Goal: Task Accomplishment & Management: Manage account settings

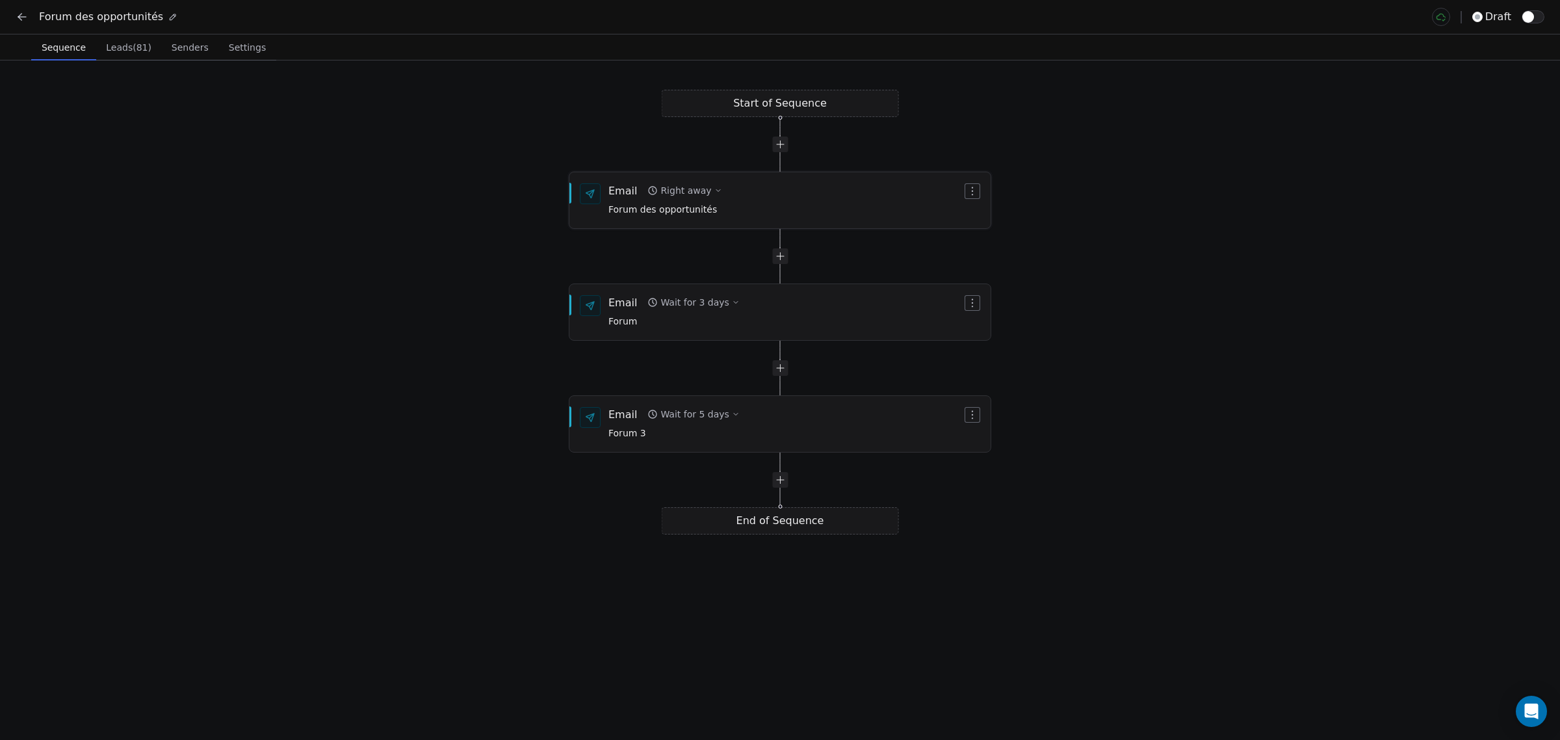
click at [701, 190] on div "Right away" at bounding box center [686, 190] width 51 height 13
type input "*"
click at [874, 255] on button "Save" at bounding box center [869, 254] width 38 height 21
click at [726, 421] on button "Wait for 5 days" at bounding box center [693, 414] width 102 height 18
type input "*"
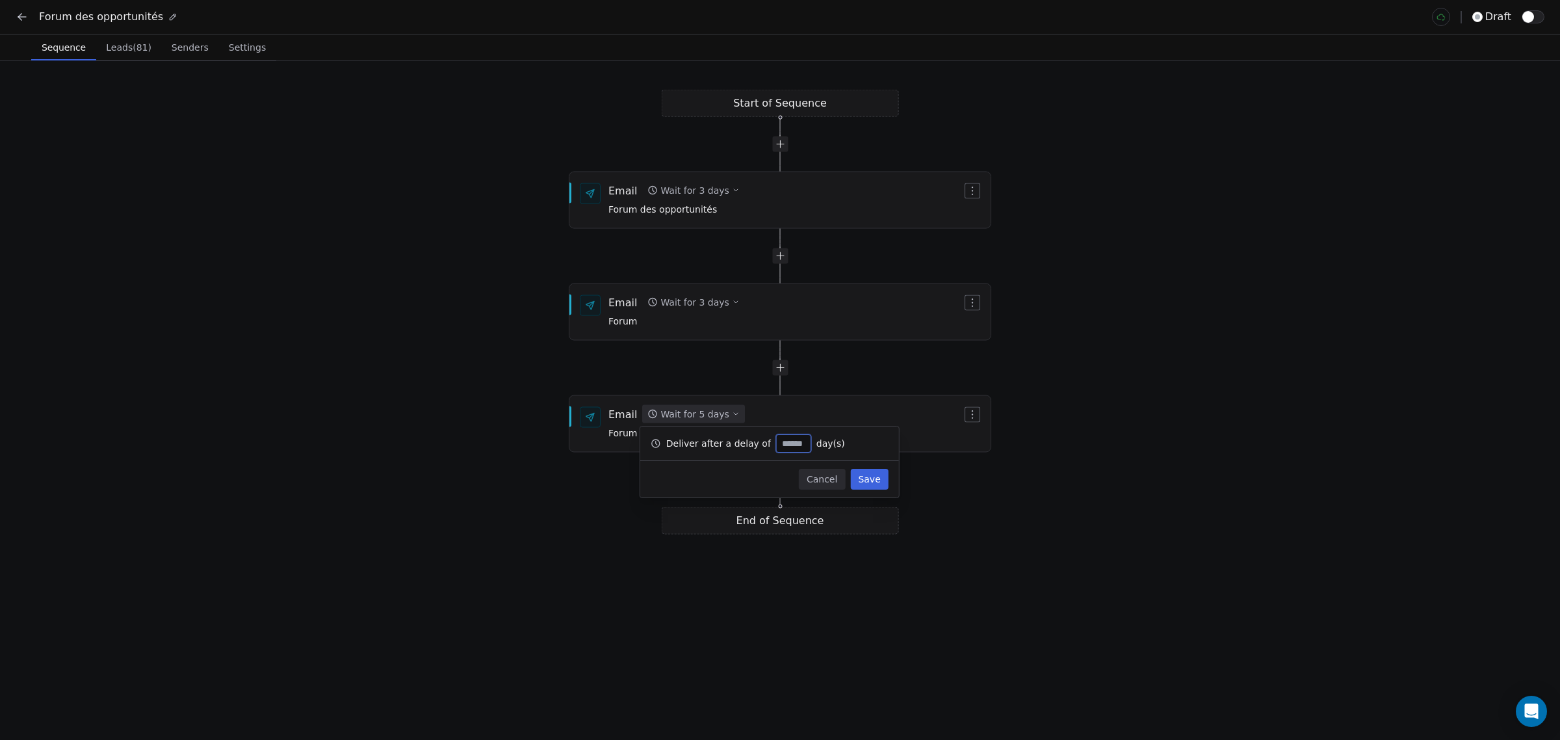
click at [882, 482] on button "Save" at bounding box center [869, 479] width 38 height 21
click at [1302, 397] on div "Start of Sequence Email Wait for 3 days Forum des opportunités End of Sequence …" at bounding box center [780, 399] width 1560 height 679
click at [1532, 20] on span "button" at bounding box center [1529, 17] width 12 height 12
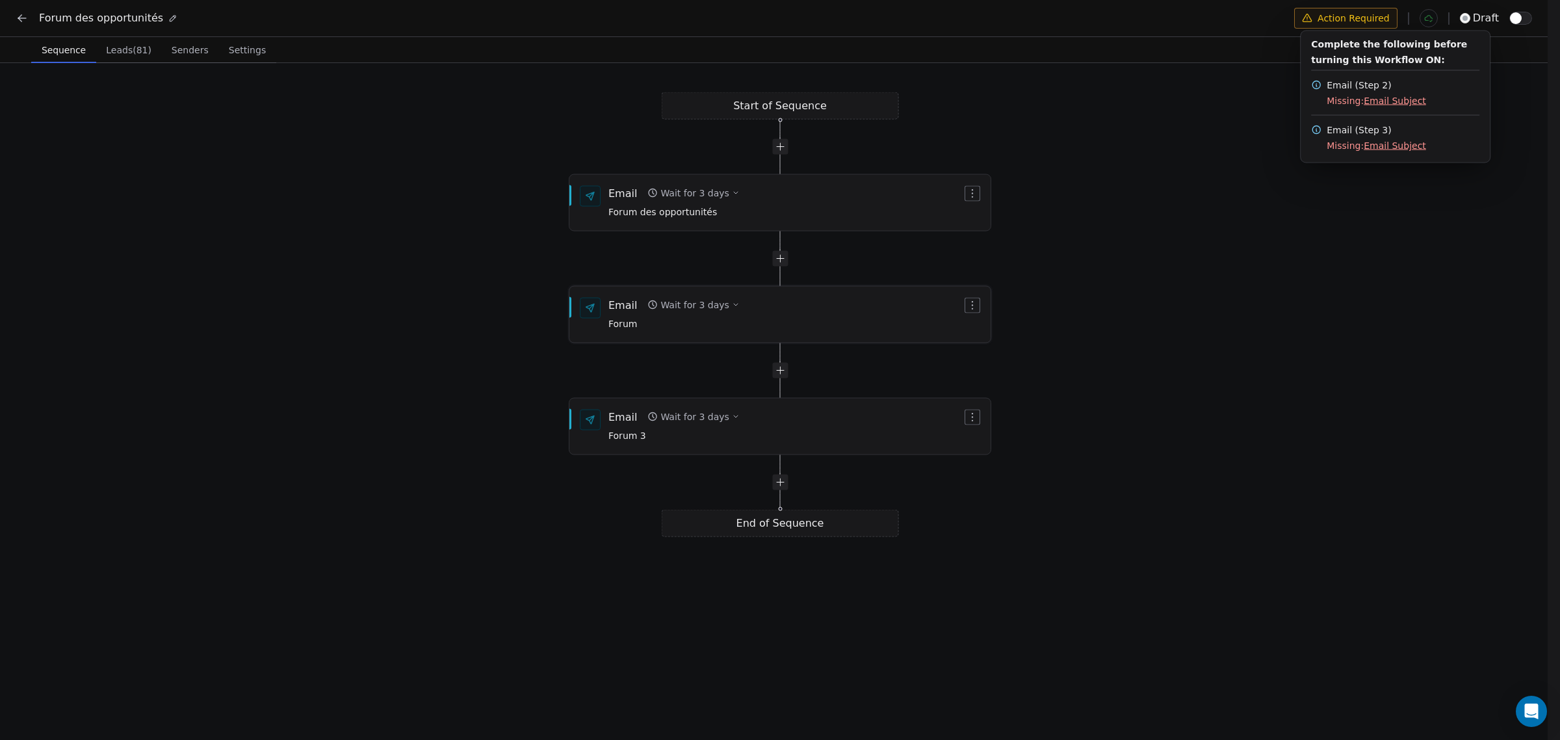
click at [711, 317] on span "Forum" at bounding box center [674, 324] width 131 height 14
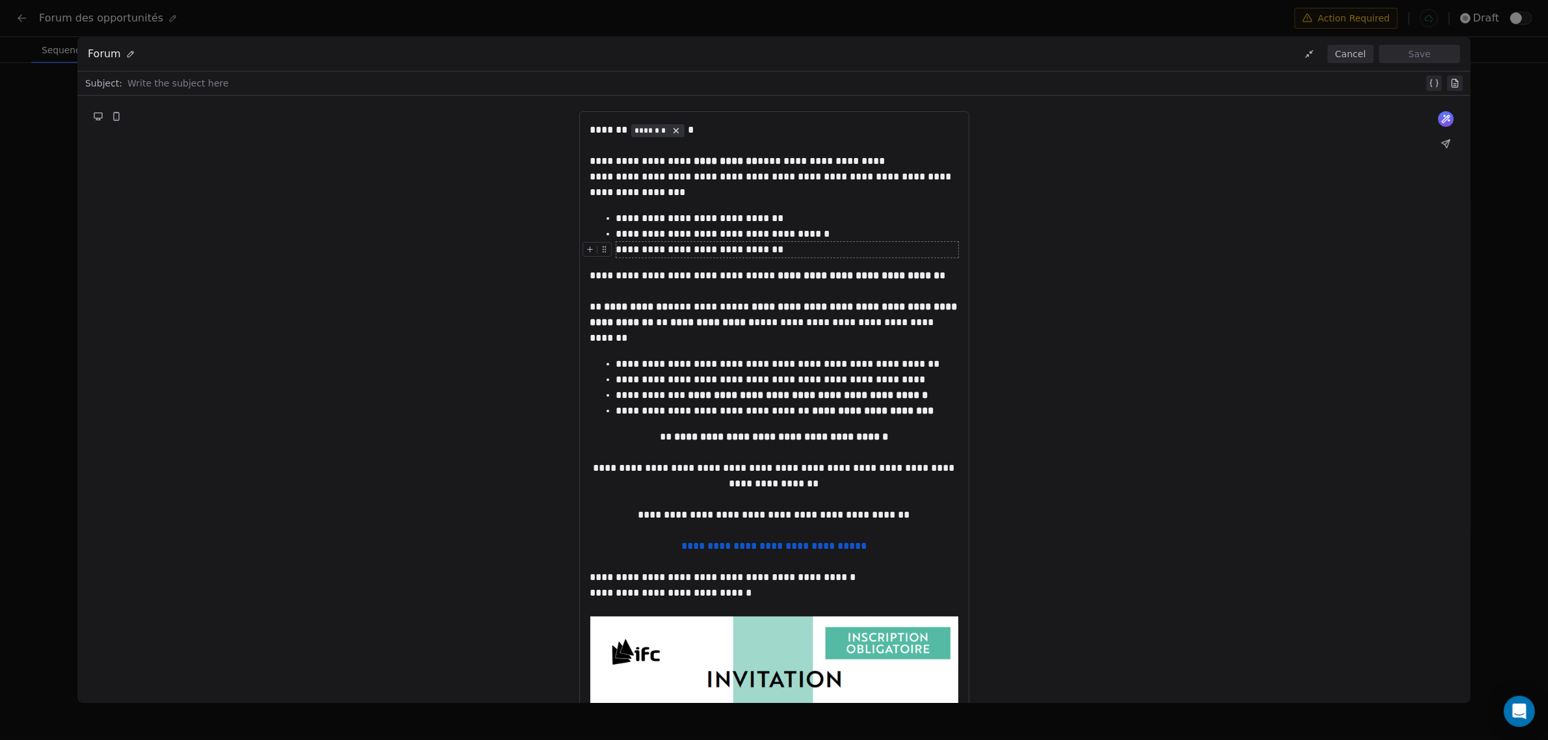
click at [1354, 53] on button "Cancel" at bounding box center [1351, 54] width 46 height 18
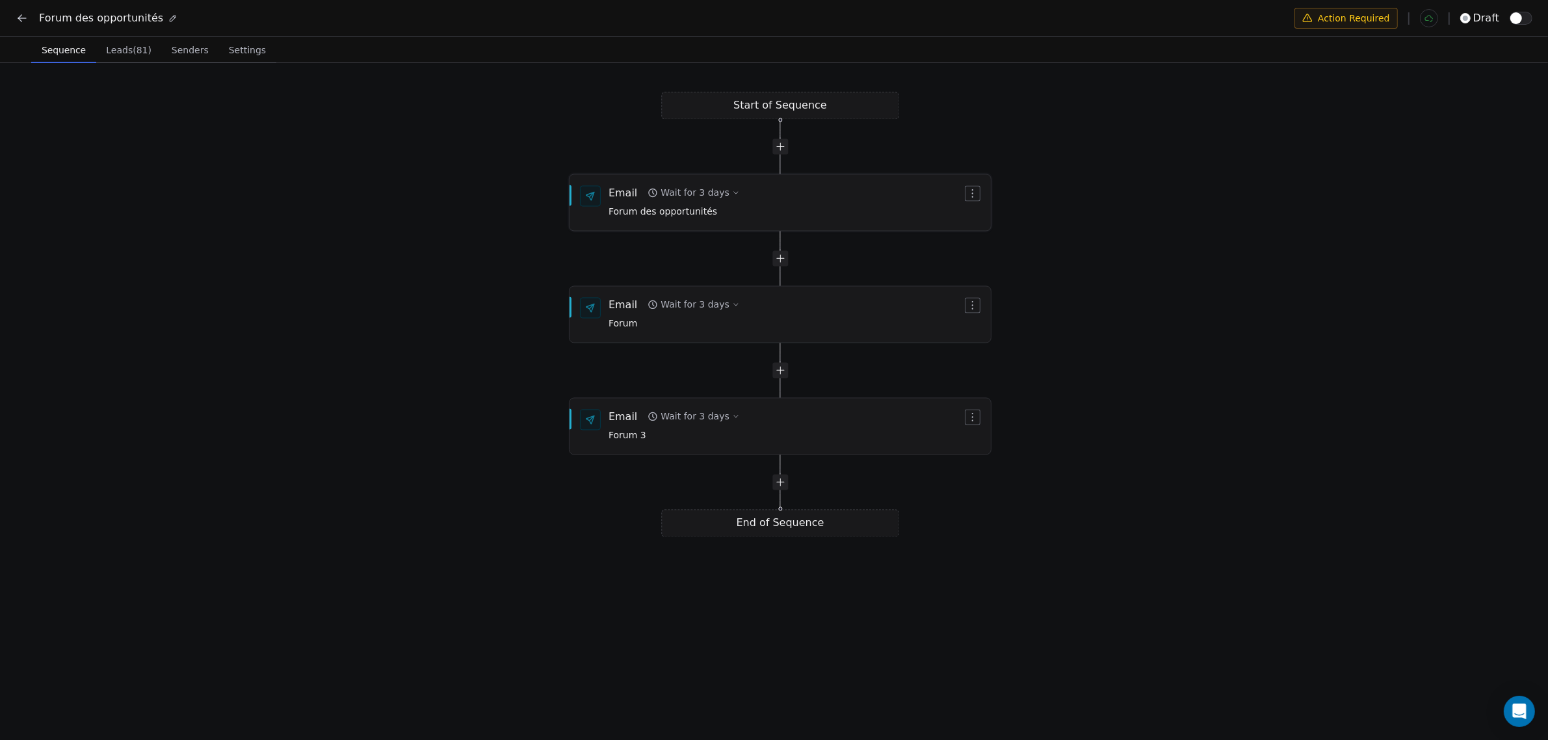
click at [699, 213] on span "Forum des opportunités" at bounding box center [674, 212] width 131 height 14
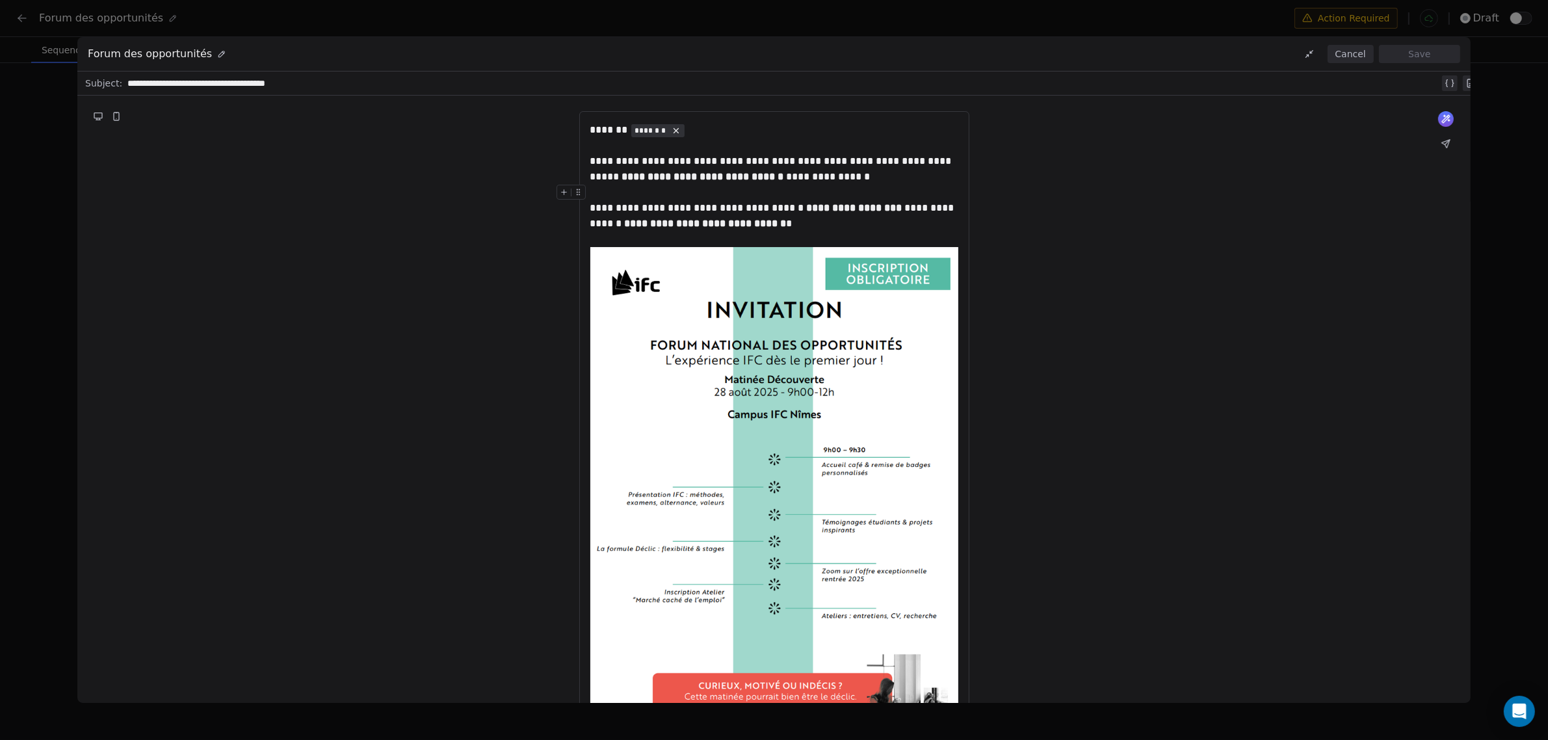
click at [142, 80] on div "**********" at bounding box center [783, 83] width 1312 height 16
click at [150, 82] on div "**********" at bounding box center [783, 83] width 1312 height 16
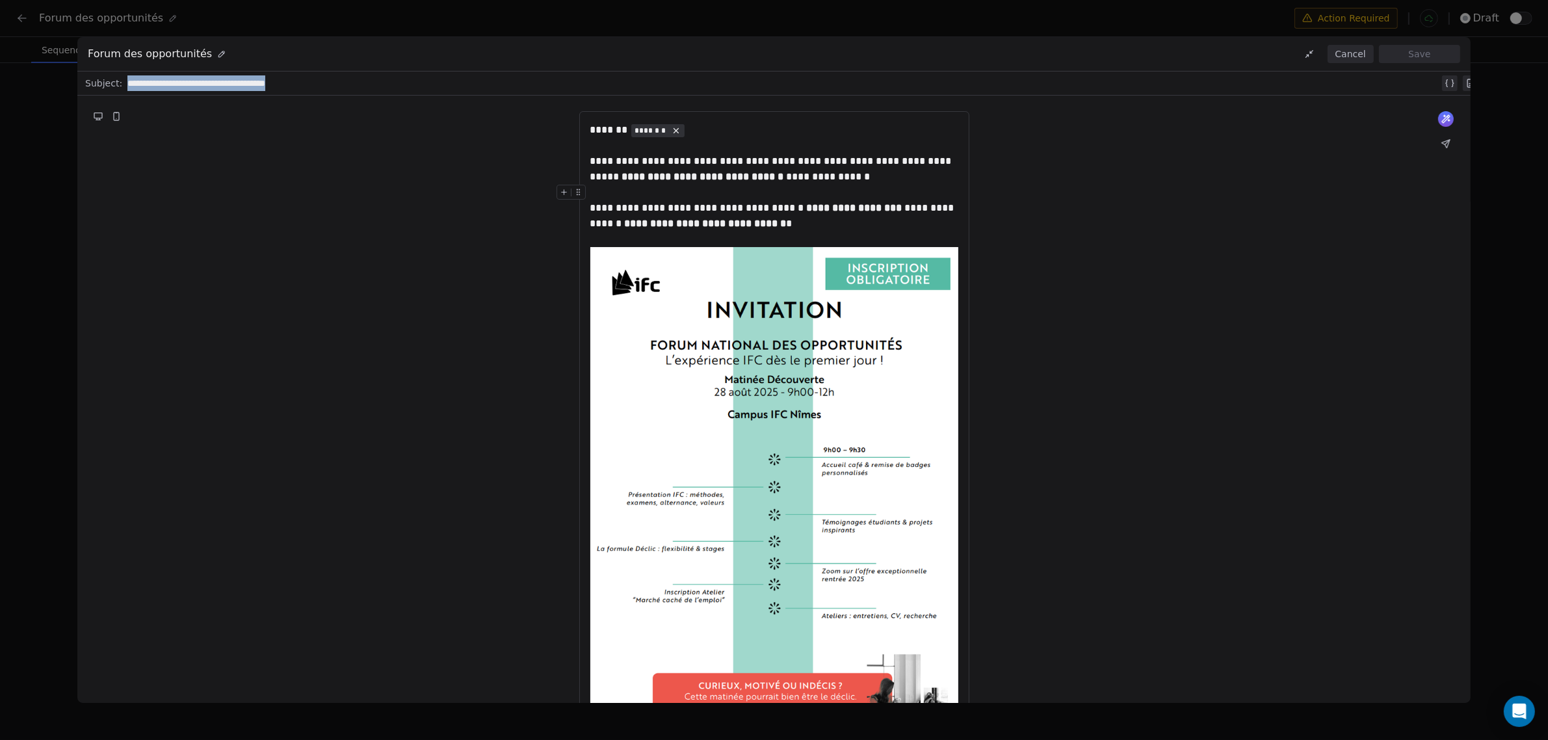
click at [187, 82] on div "**********" at bounding box center [783, 83] width 1312 height 16
drag, startPoint x: 177, startPoint y: 79, endPoint x: 108, endPoint y: 83, distance: 69.0
click at [122, 83] on div "**********" at bounding box center [789, 83] width 1335 height 21
copy div "**********"
click at [1362, 54] on button "Cancel" at bounding box center [1351, 54] width 46 height 18
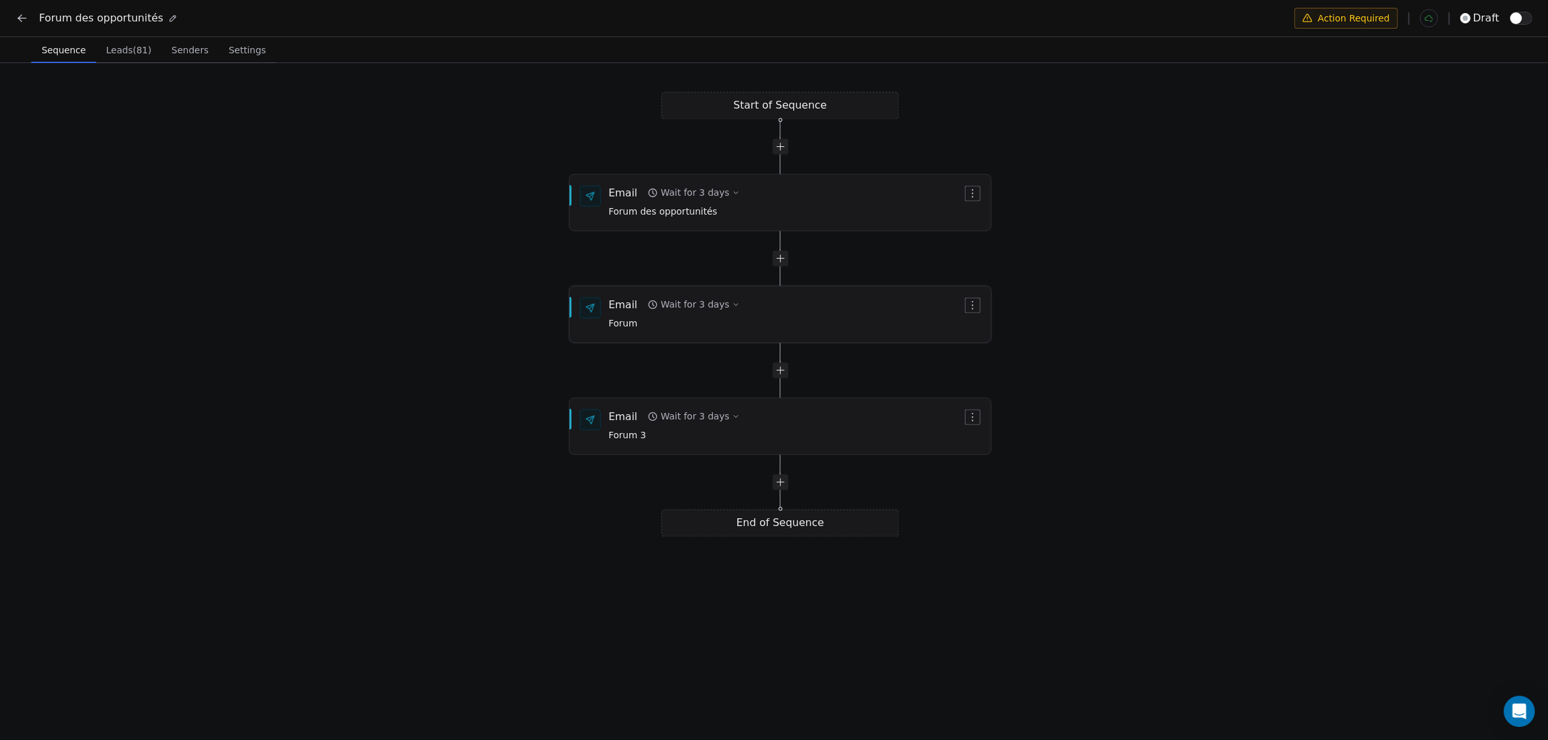
click at [866, 317] on div "Email Wait for 3 days Forum" at bounding box center [786, 315] width 354 height 34
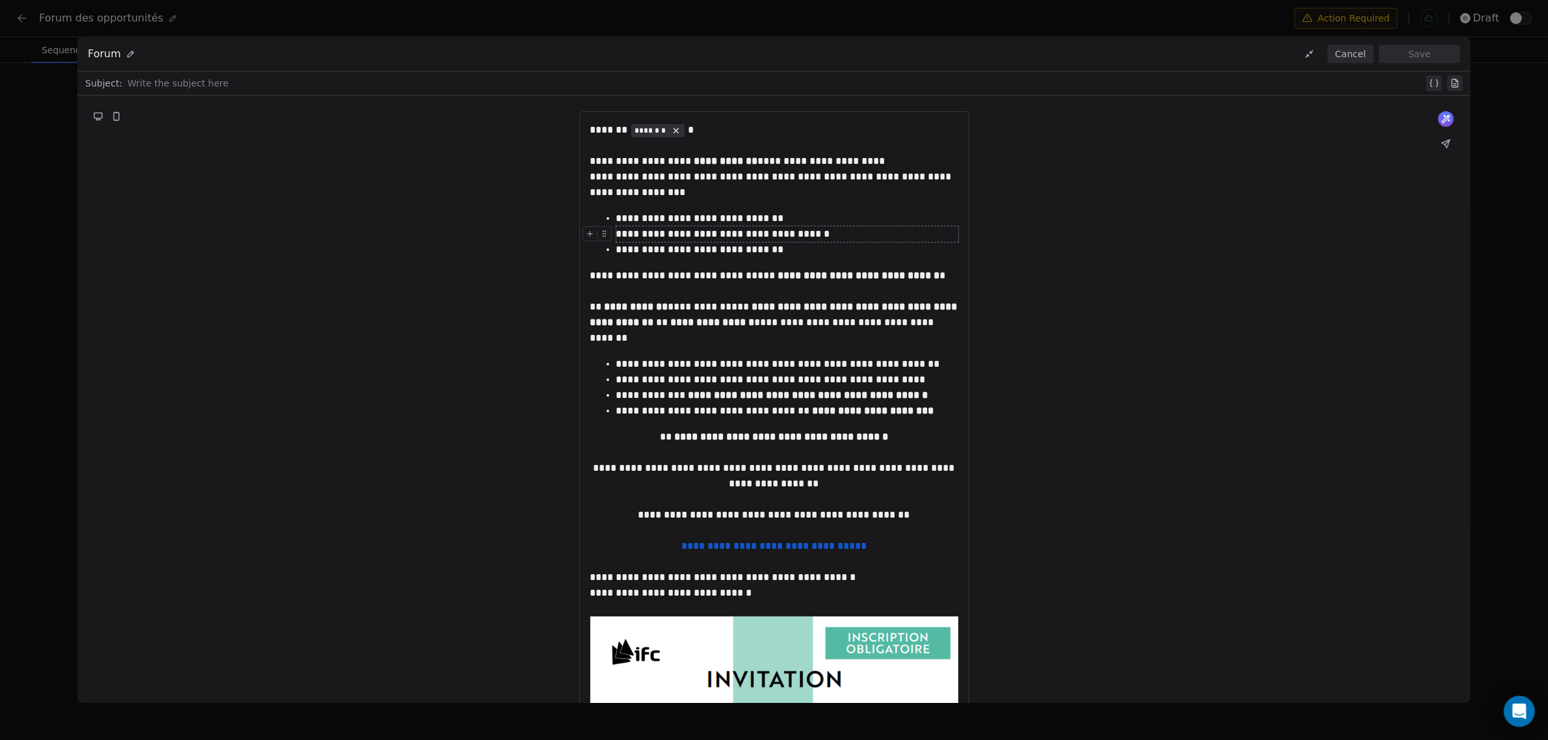
click at [137, 82] on div at bounding box center [775, 83] width 1296 height 16
paste div
drag, startPoint x: 154, startPoint y: 80, endPoint x: 242, endPoint y: 83, distance: 87.8
click at [242, 83] on div "**********" at bounding box center [783, 83] width 1312 height 16
click at [1434, 57] on button "Save" at bounding box center [1419, 54] width 81 height 18
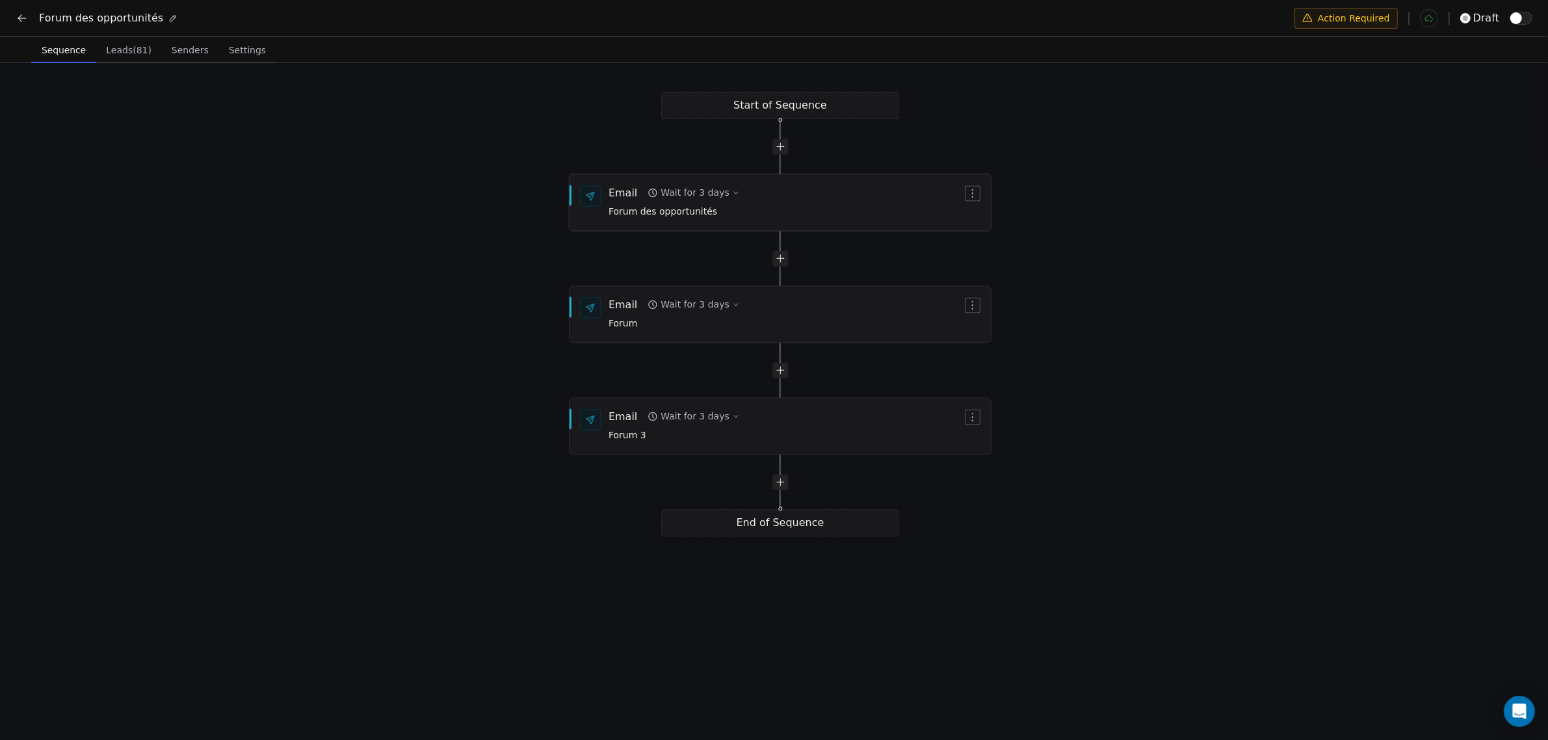
click at [709, 190] on div "Wait for 3 days" at bounding box center [695, 193] width 68 height 13
type input "*"
click at [860, 257] on button "Save" at bounding box center [869, 258] width 38 height 21
click at [486, 506] on div "Start of Sequence Email Wait for 4 days Forum des opportunités End of Sequence …" at bounding box center [780, 399] width 1560 height 679
click at [1529, 18] on span "button" at bounding box center [1529, 17] width 12 height 12
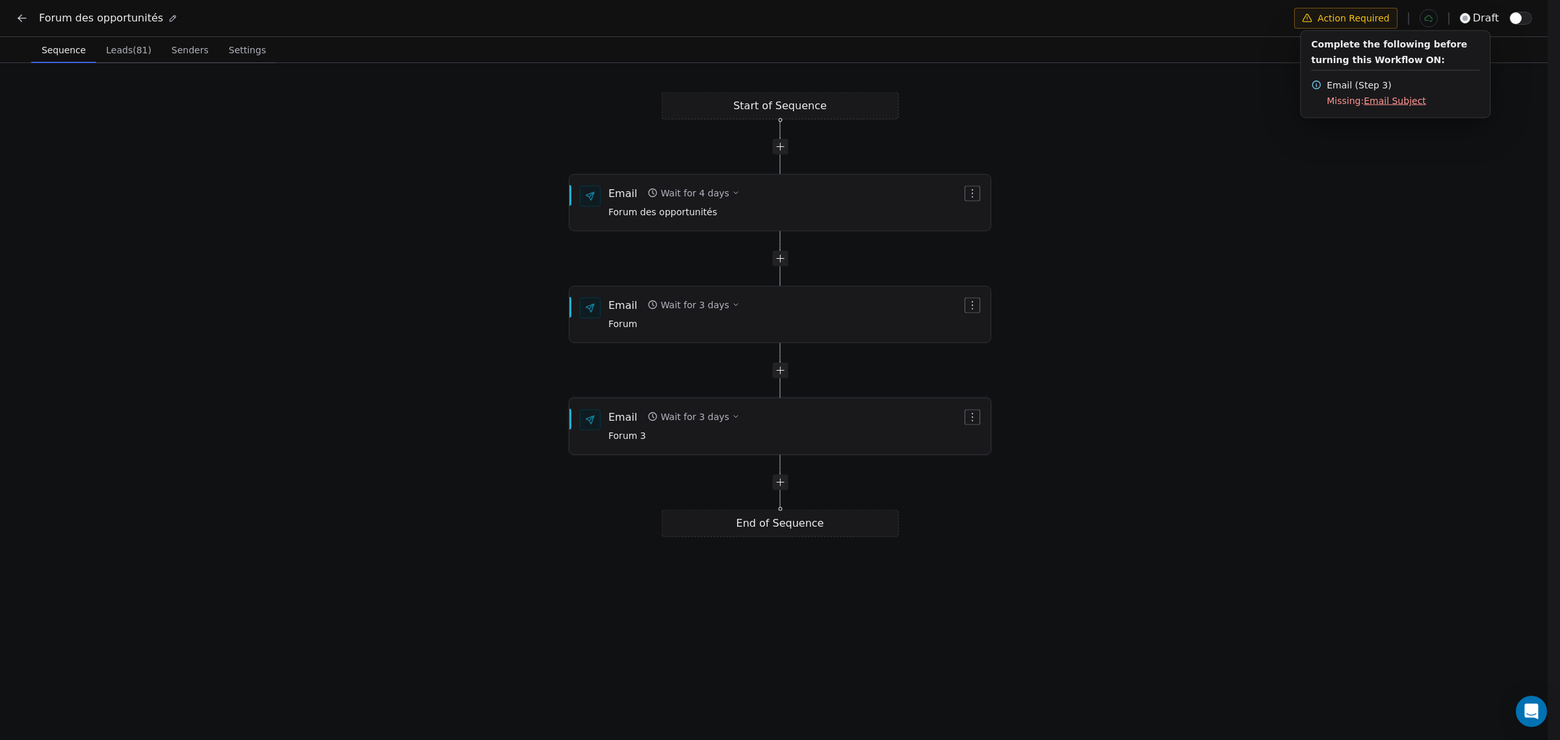
click at [722, 439] on span "Forum 3" at bounding box center [674, 436] width 131 height 14
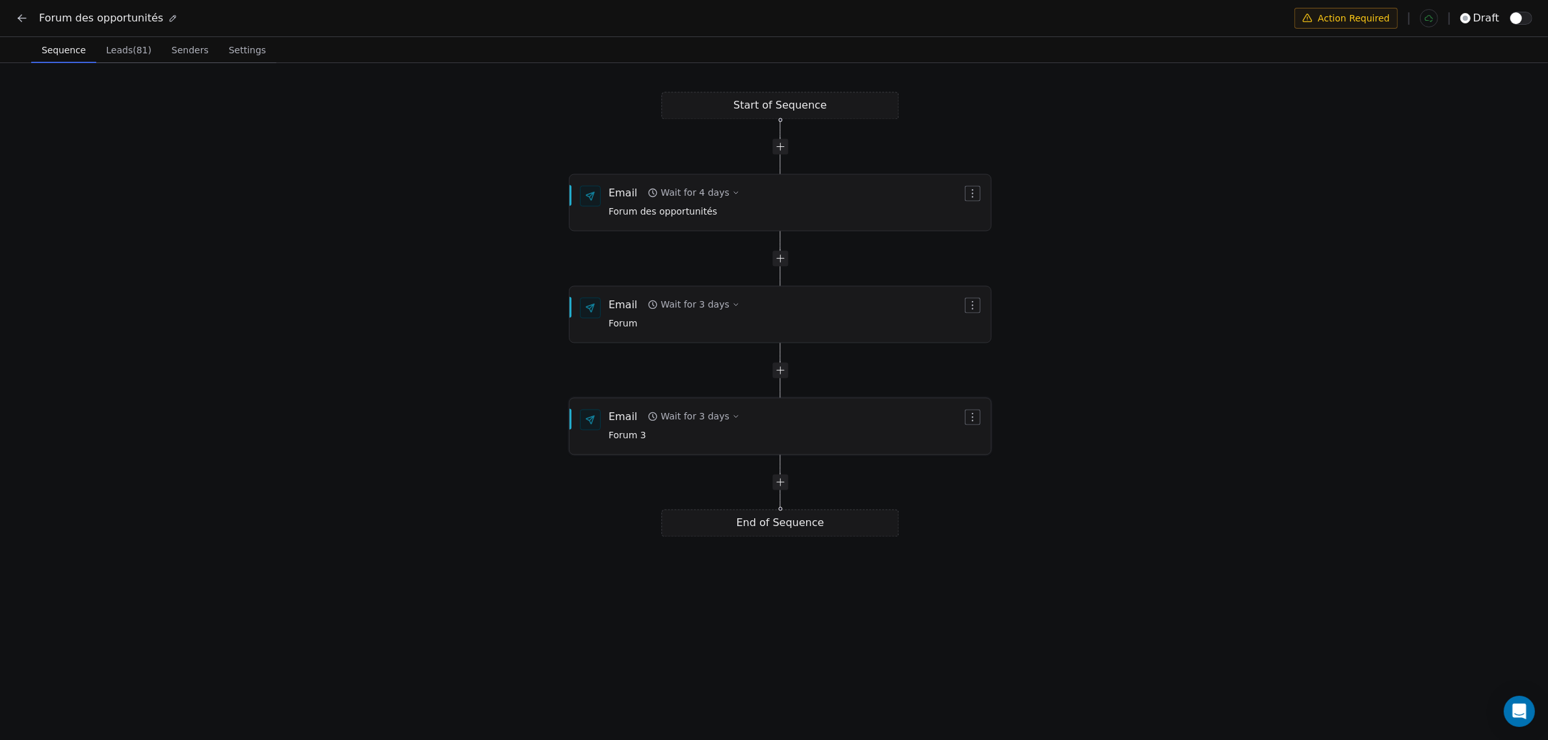
click at [770, 426] on div "Email Wait for 3 days Forum 3" at bounding box center [786, 427] width 354 height 34
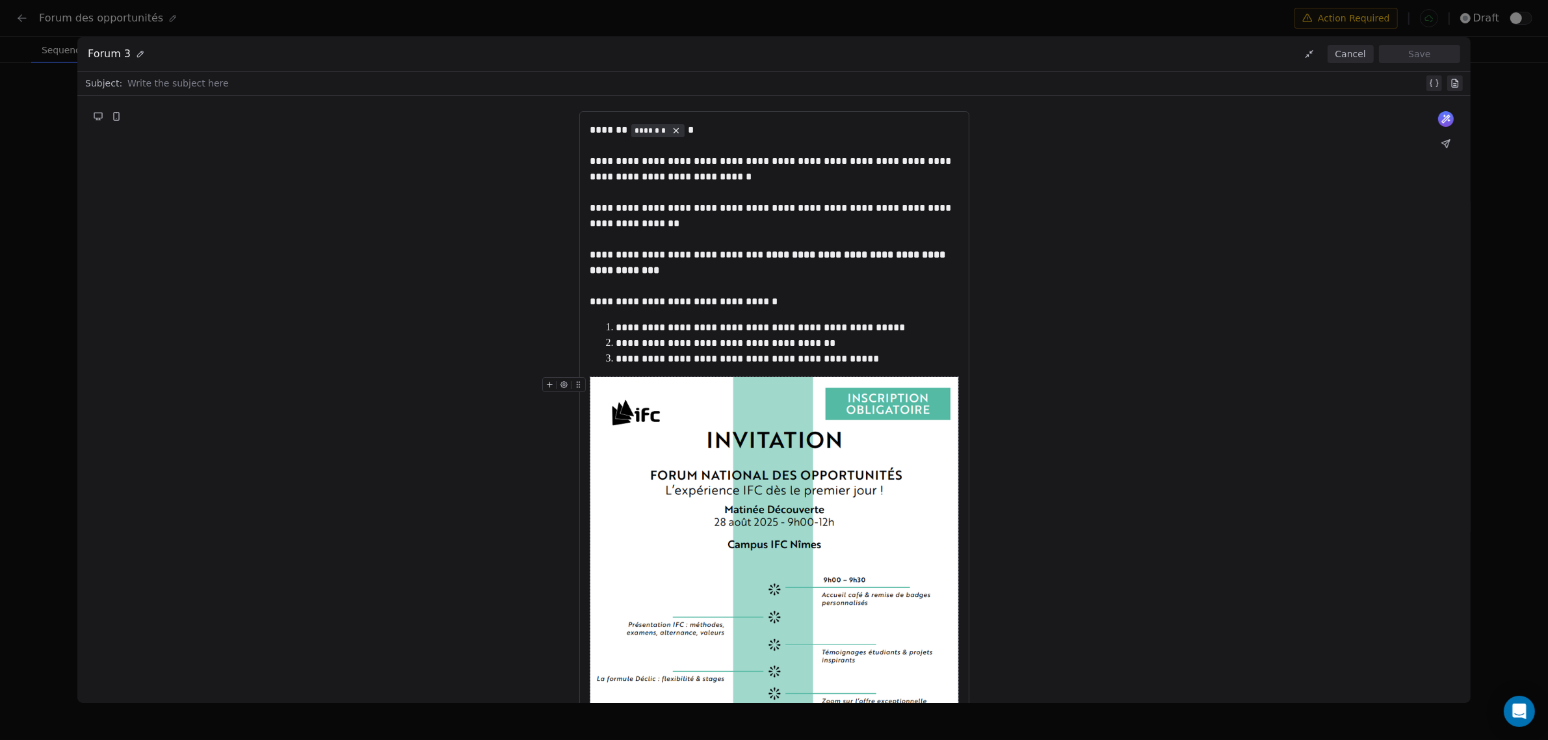
click at [177, 85] on div at bounding box center [775, 83] width 1296 height 16
click at [138, 88] on div "***" at bounding box center [783, 83] width 1312 height 16
click at [1406, 59] on button "Save" at bounding box center [1419, 54] width 81 height 18
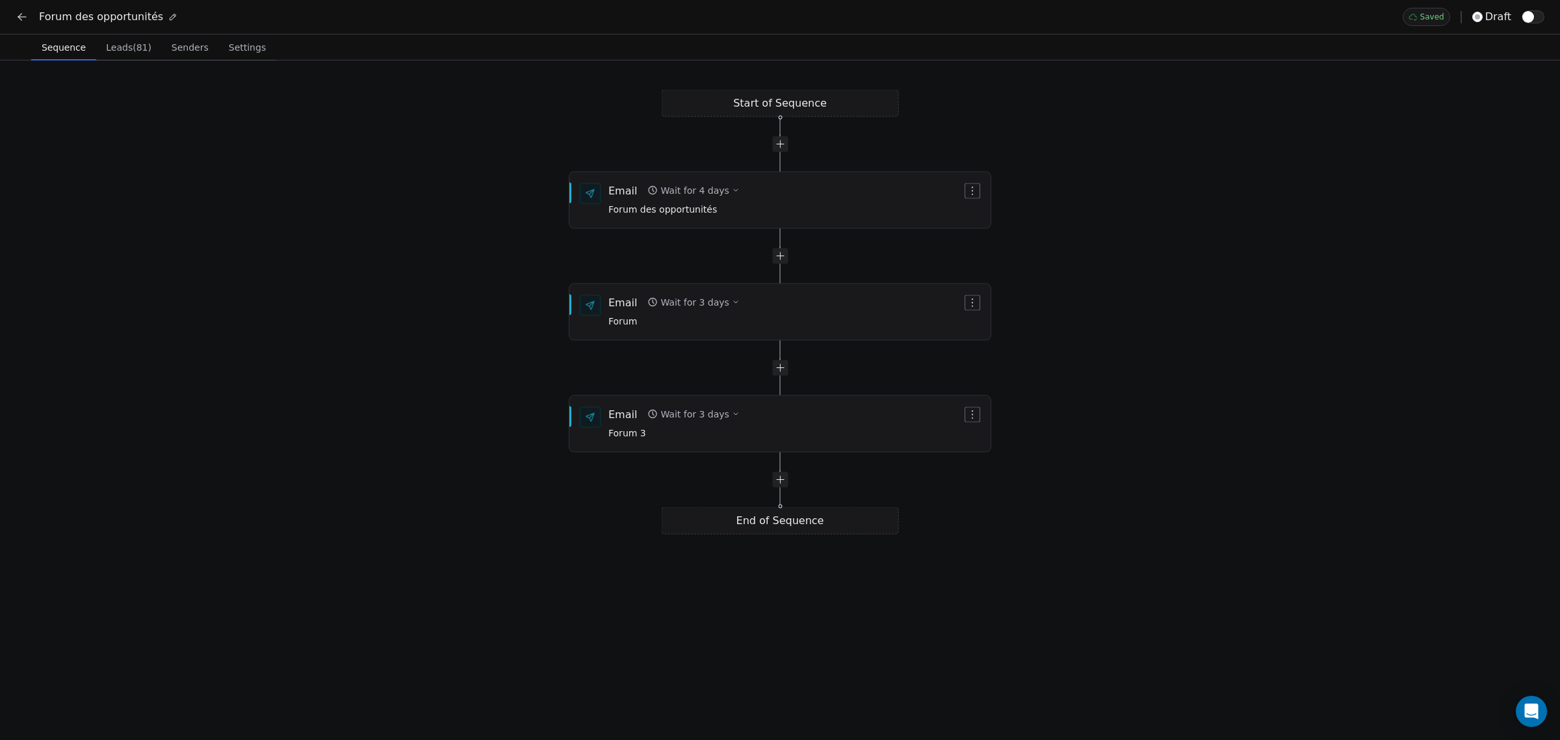
click at [1232, 433] on div "Start of Sequence Email Wait for 4 days Forum des opportunités End of Sequence …" at bounding box center [780, 399] width 1560 height 679
click at [561, 542] on div "Start of Sequence Email Wait for 4 days Forum des opportunités End of Sequence …" at bounding box center [780, 399] width 1560 height 679
click at [1538, 18] on button "button" at bounding box center [1533, 16] width 23 height 13
click at [1305, 142] on div "Start of Sequence Email Wait for 4 days Forum des opportunités End of Sequence …" at bounding box center [780, 399] width 1560 height 679
click at [21, 16] on icon at bounding box center [22, 16] width 13 height 13
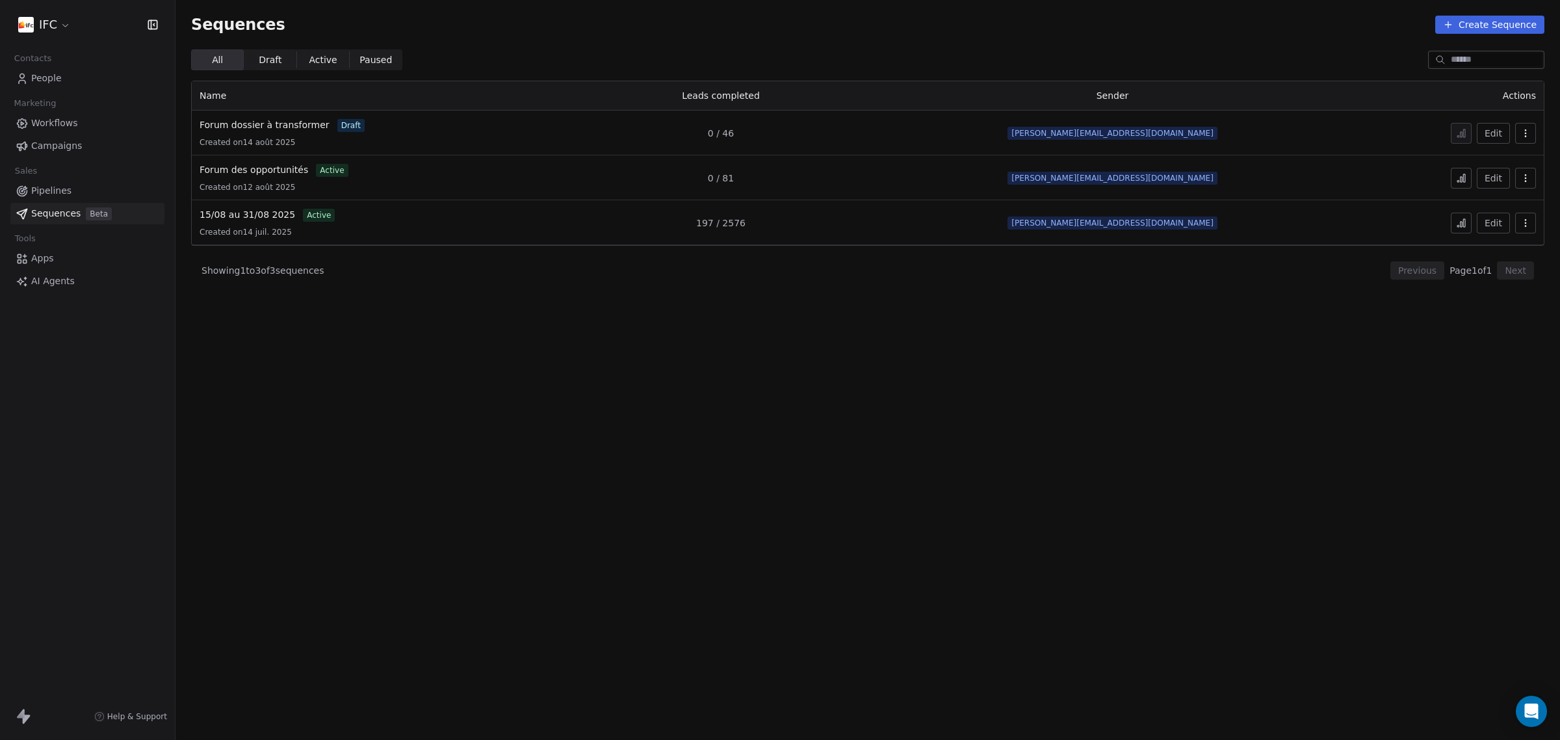
click at [374, 272] on div "Showing 1 to 3 of 3 sequences Previous Page 1 of 1 Next" at bounding box center [868, 270] width 1354 height 49
click at [1531, 221] on button "button" at bounding box center [1525, 223] width 21 height 21
click at [1403, 232] on html "IFC Contacts People Marketing Workflows Campaigns Sales Pipelines Sequences Bet…" at bounding box center [780, 370] width 1560 height 740
click at [1490, 218] on button "Edit" at bounding box center [1493, 223] width 33 height 21
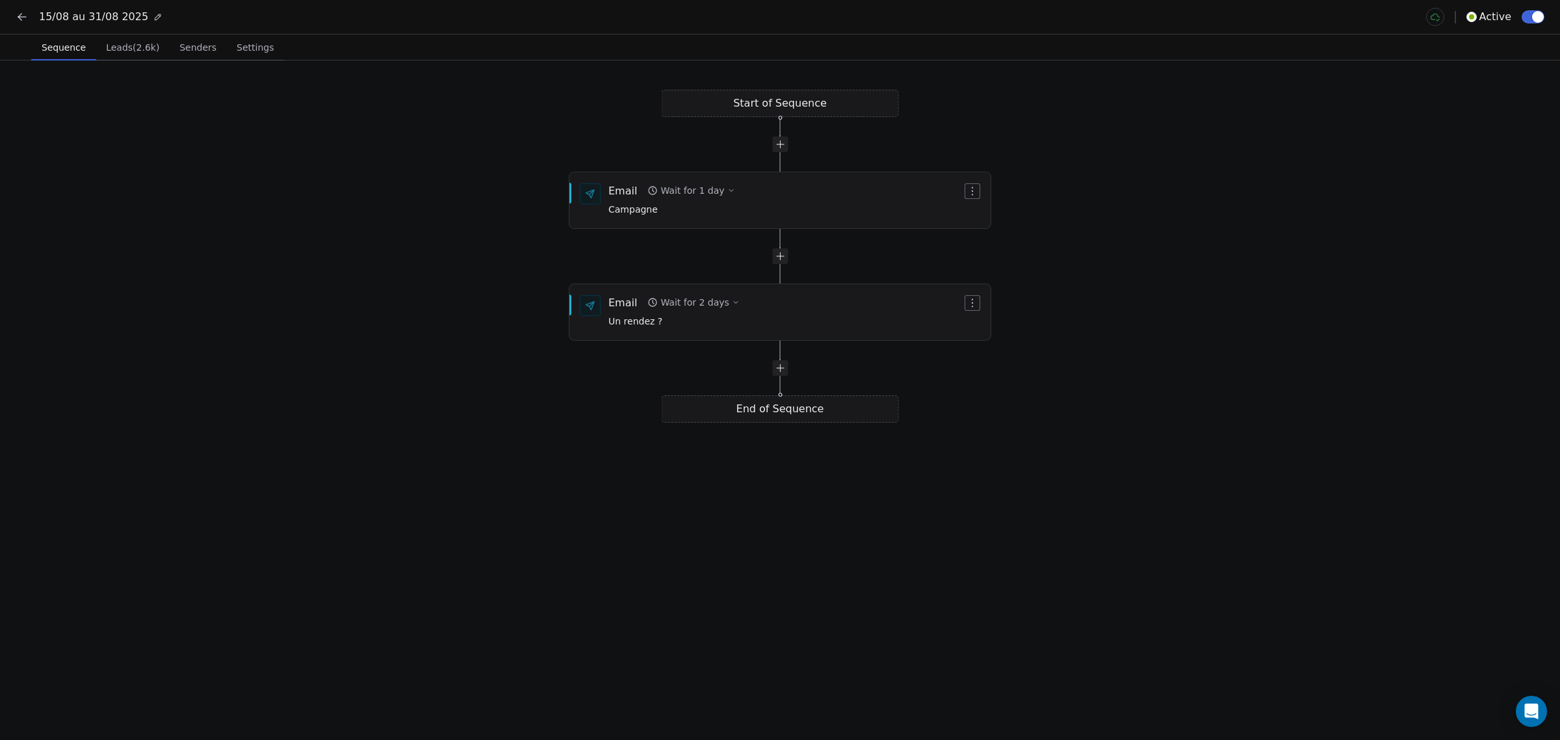
click at [1530, 15] on button "button" at bounding box center [1533, 16] width 23 height 13
click at [261, 59] on button "Settings Settings" at bounding box center [255, 47] width 57 height 26
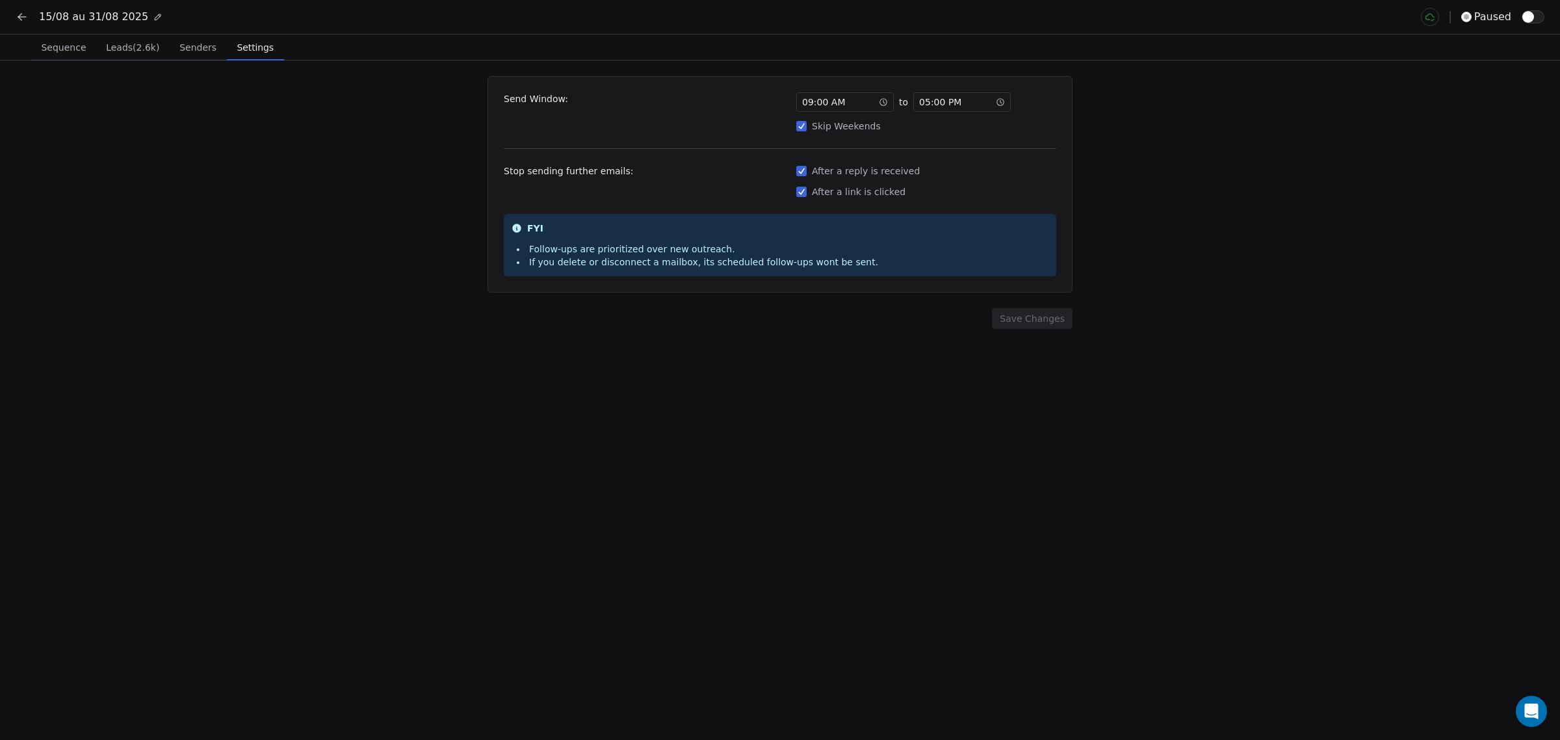
click at [68, 49] on span "Sequence" at bounding box center [63, 47] width 55 height 18
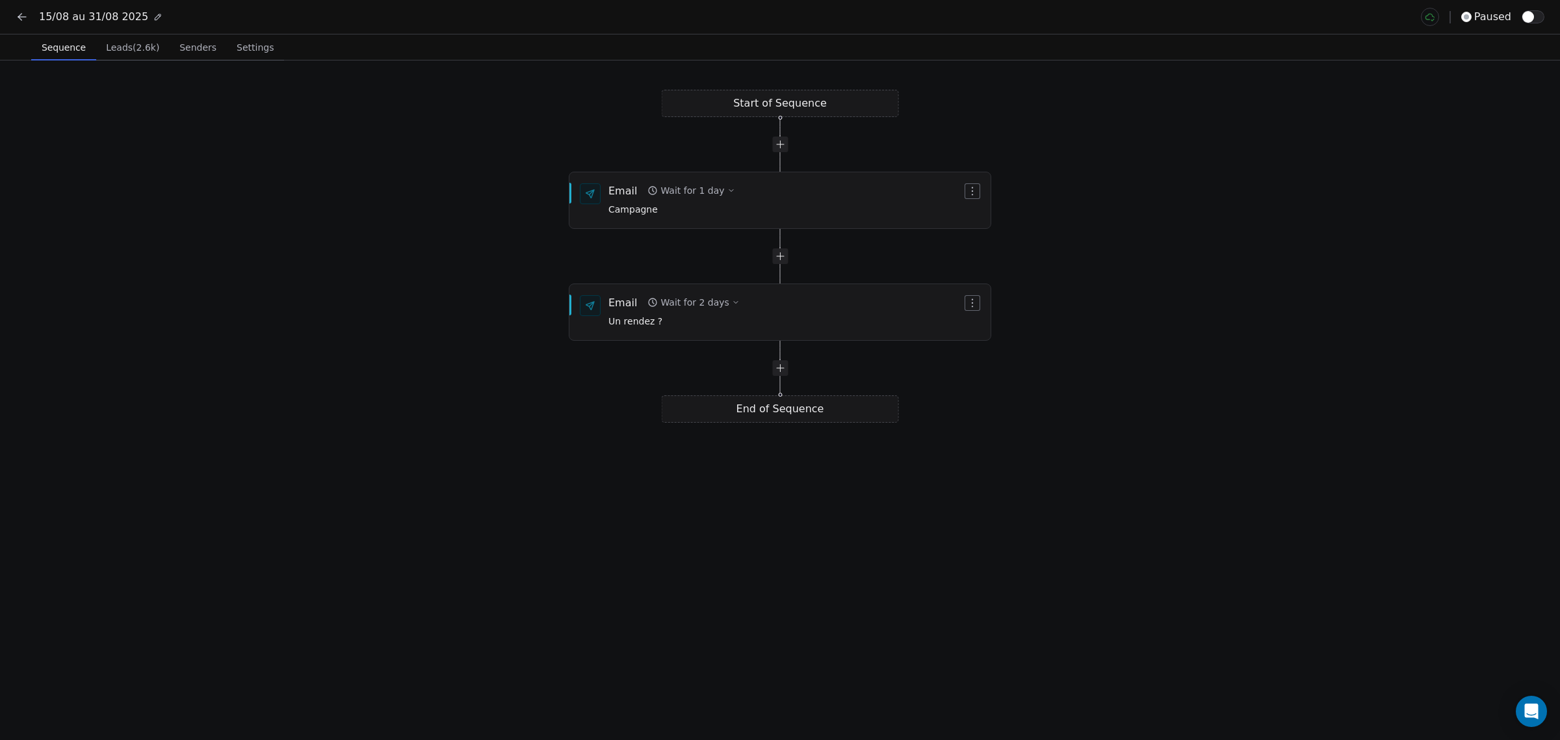
click at [28, 17] on icon at bounding box center [22, 16] width 13 height 13
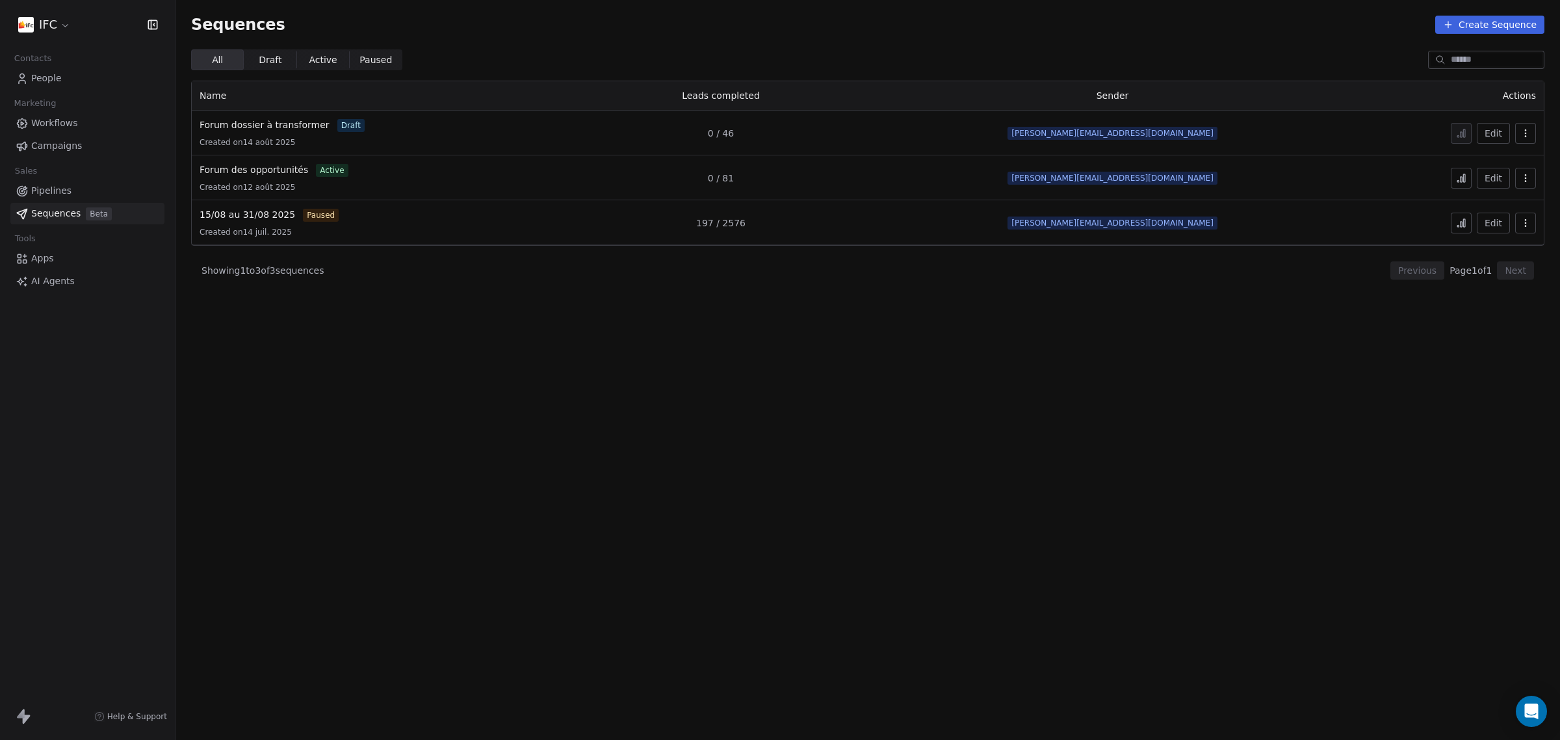
click at [616, 491] on section "Sequences Create Sequence All All Draft Draft Active Active Paused Paused Name …" at bounding box center [868, 370] width 1385 height 740
click at [275, 131] on link "Forum dossier à transformer" at bounding box center [265, 125] width 130 height 14
click at [275, 125] on span "Forum dossier à transformer" at bounding box center [265, 125] width 130 height 10
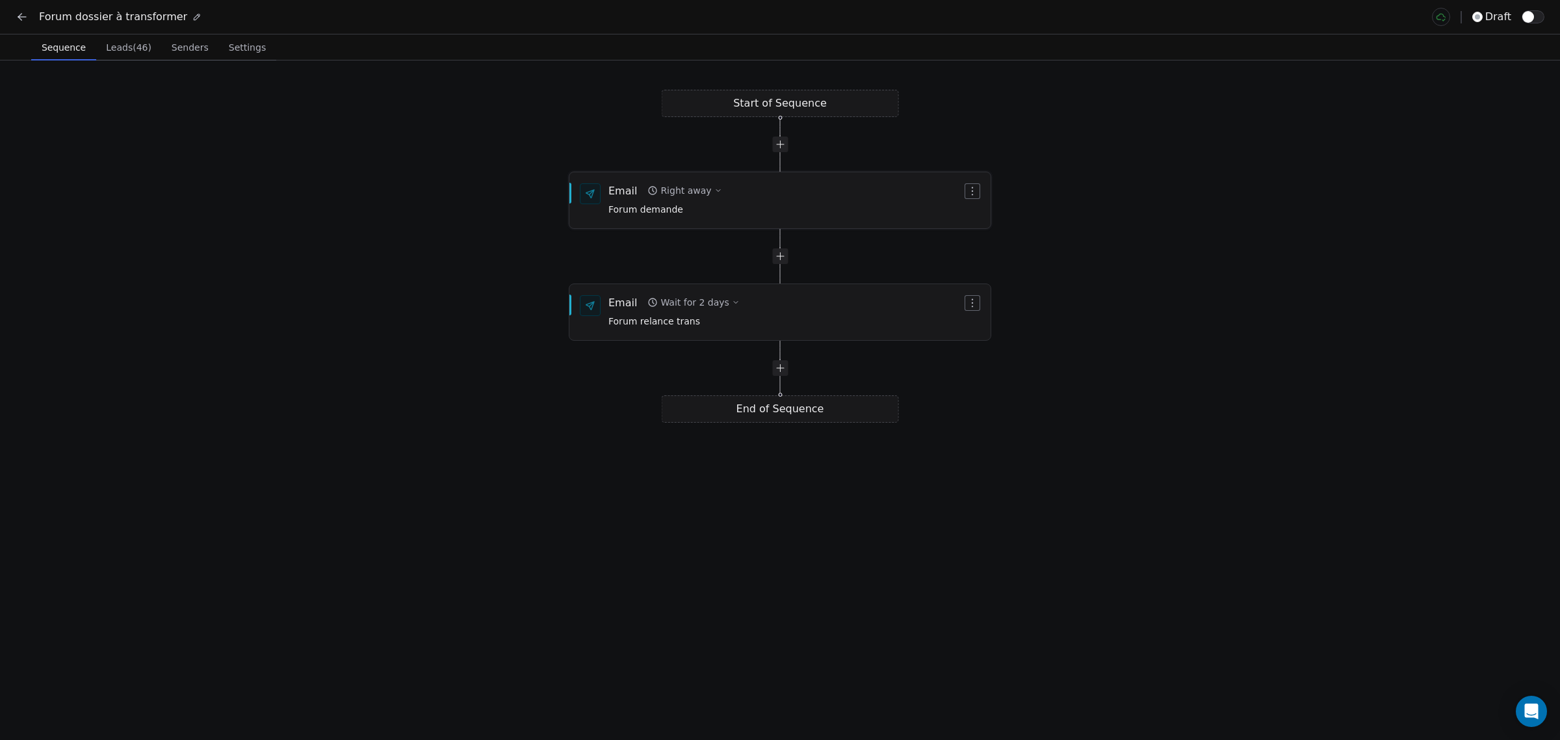
click at [755, 220] on div "Email Right away Forum demande" at bounding box center [780, 200] width 421 height 55
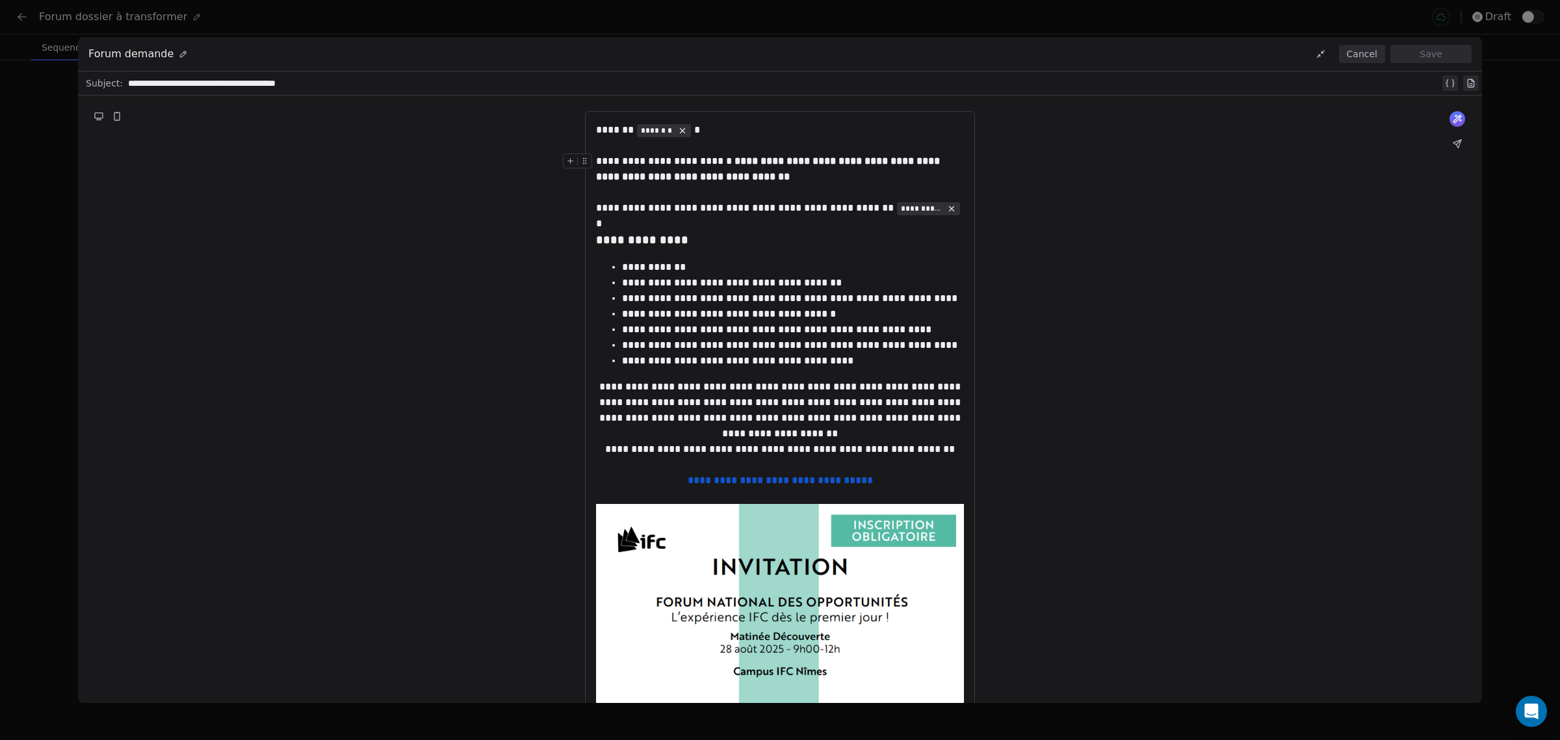
click at [1360, 56] on button "Cancel" at bounding box center [1362, 54] width 46 height 18
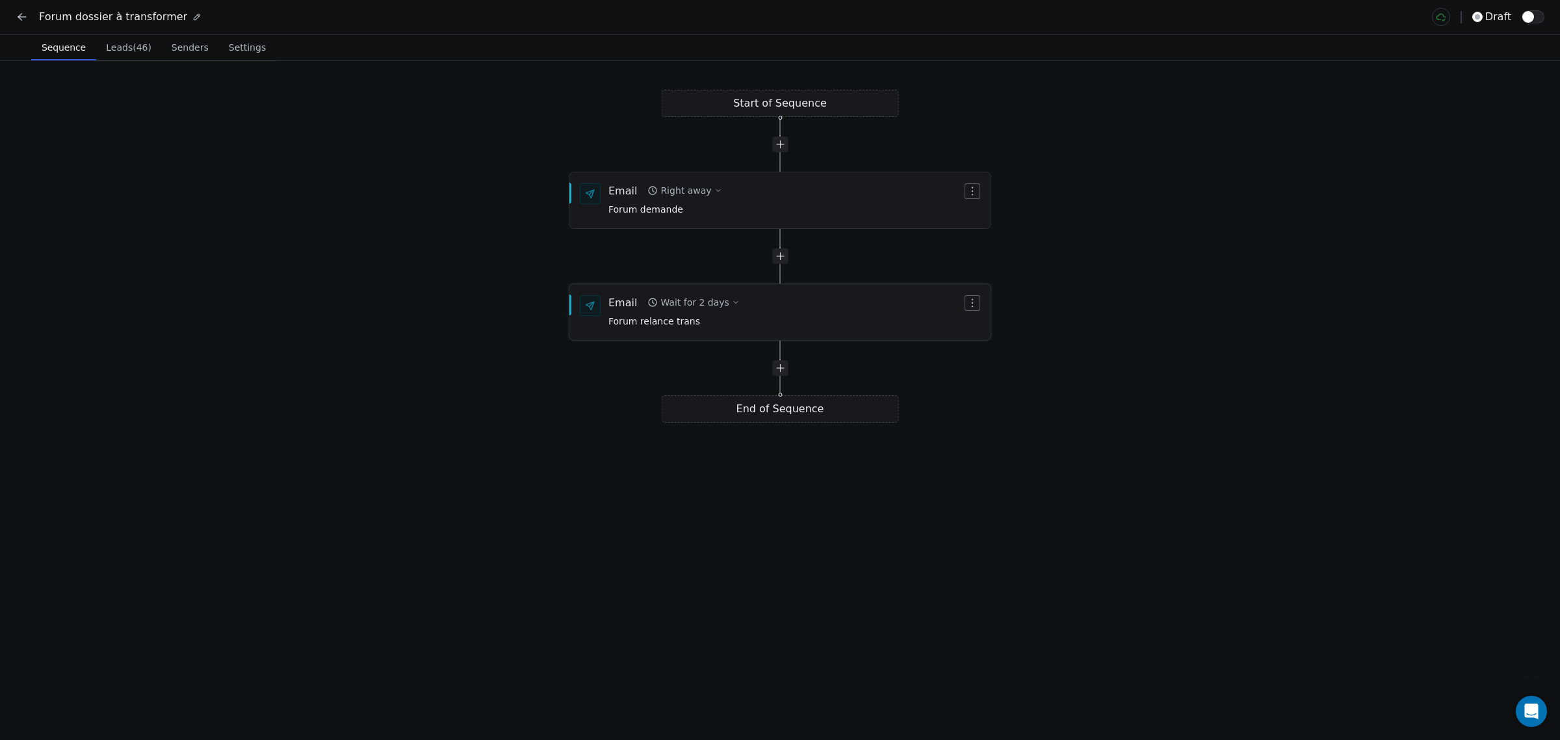
click at [719, 336] on div "Email Wait for 2 days Forum relance trans" at bounding box center [780, 312] width 421 height 55
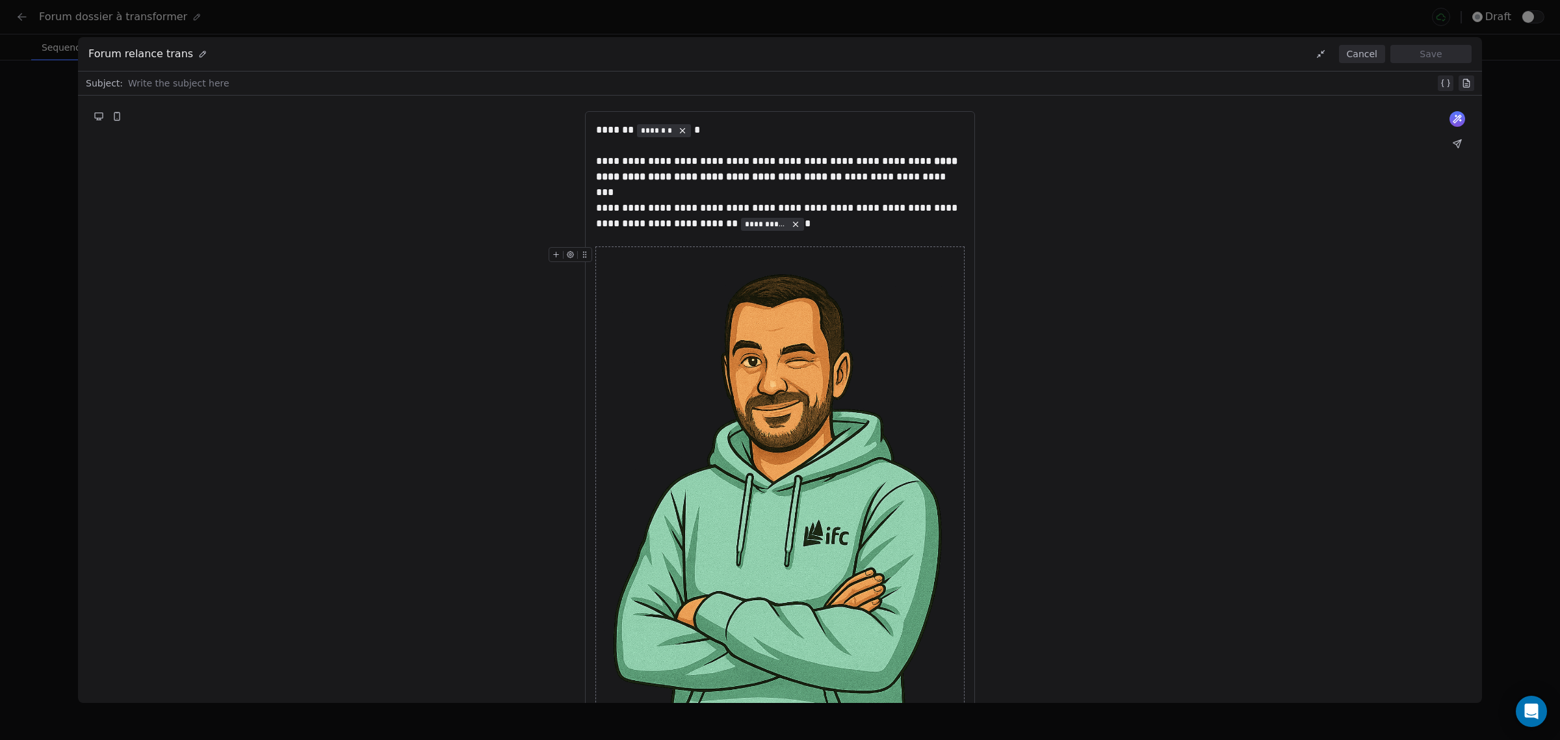
click at [18, 226] on div "**********" at bounding box center [780, 370] width 1560 height 740
click at [1362, 56] on button "Cancel" at bounding box center [1362, 54] width 46 height 18
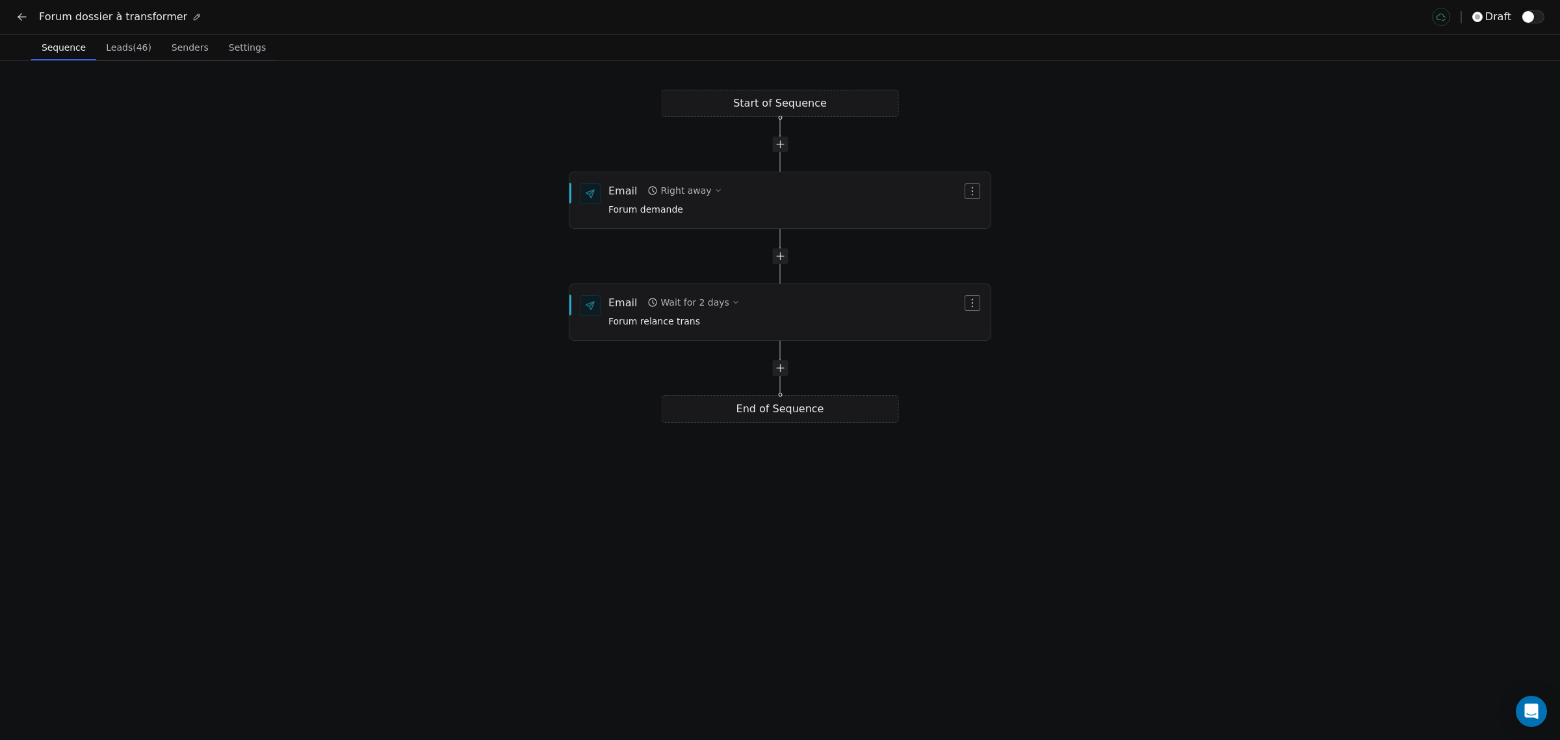
click at [1103, 424] on div "Start of Sequence Email Right away Forum demande End of Sequence Email Wait for…" at bounding box center [780, 399] width 1560 height 679
click at [456, 377] on div "Start of Sequence Email Right away Forum demande End of Sequence Email Wait for…" at bounding box center [780, 399] width 1560 height 679
click at [137, 59] on button "Leads (46) Leads (46)" at bounding box center [128, 47] width 65 height 26
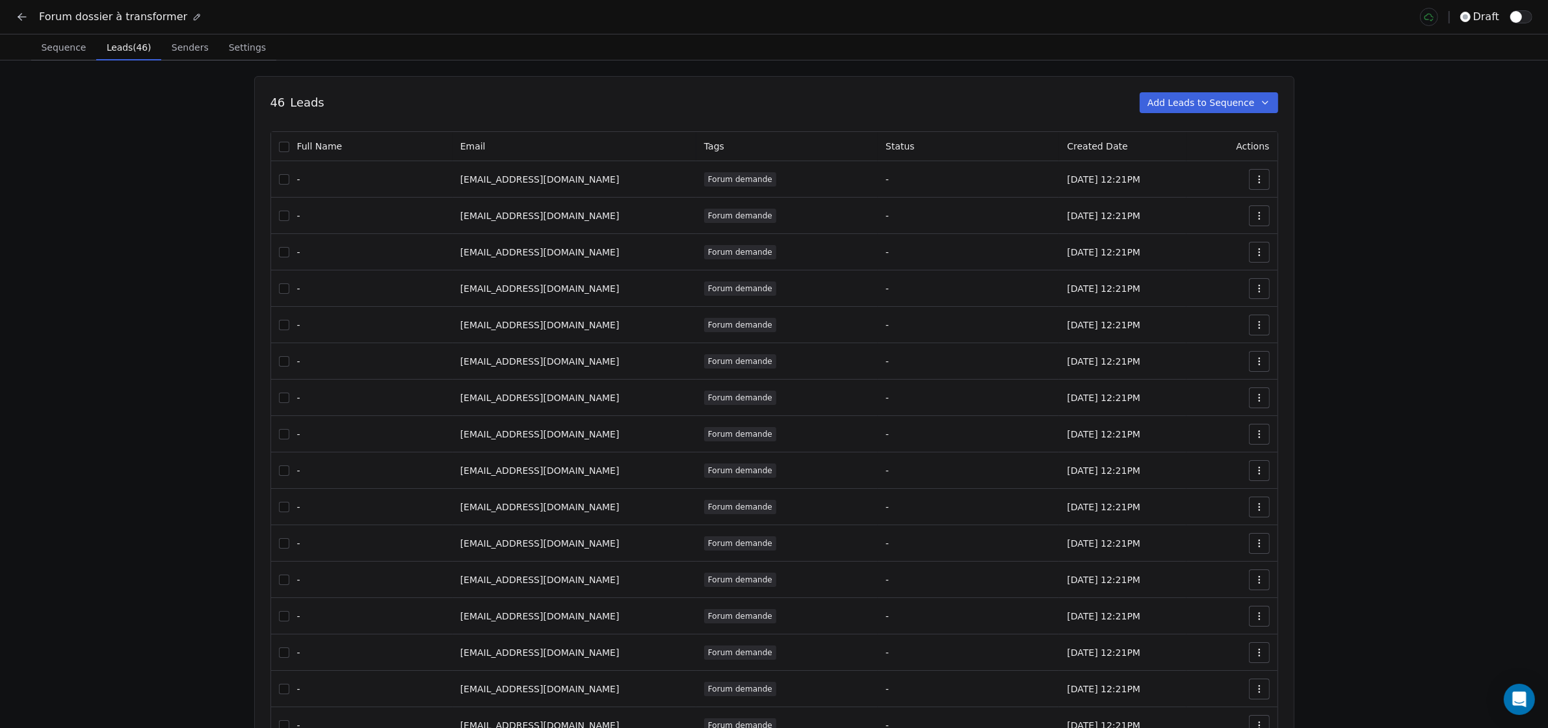
click at [18, 18] on icon at bounding box center [22, 16] width 13 height 13
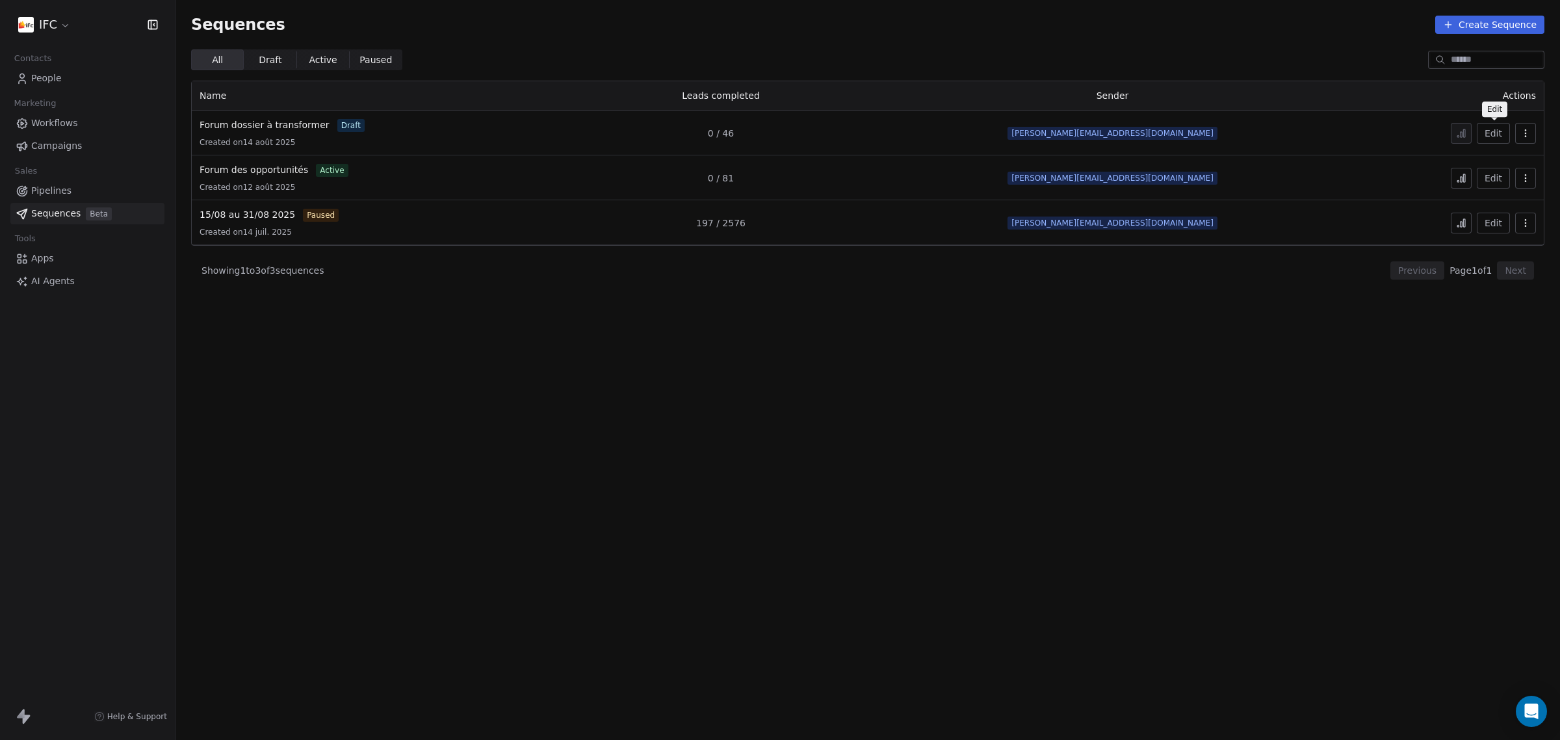
click at [1499, 138] on button "Edit" at bounding box center [1493, 133] width 33 height 21
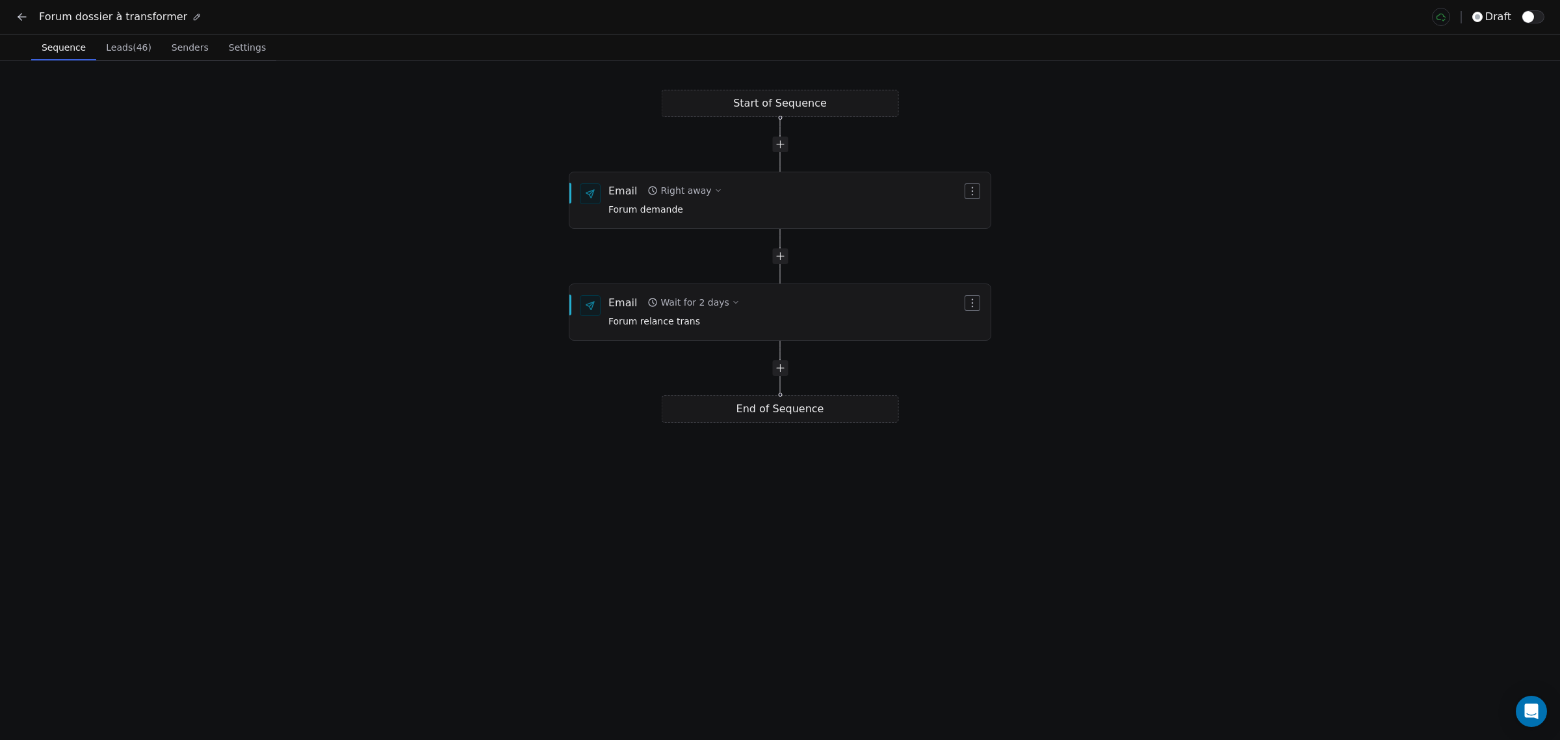
click at [1532, 23] on div at bounding box center [1533, 17] width 23 height 16
click at [976, 193] on icon "button" at bounding box center [972, 191] width 10 height 10
click at [1134, 249] on html "Forum dossier à transformer draft Sequence Sequence Leads (46) Leads (46) Sende…" at bounding box center [780, 370] width 1560 height 740
click at [702, 192] on div "Right away" at bounding box center [686, 190] width 51 height 13
click at [780, 222] on input "*" at bounding box center [794, 220] width 29 height 10
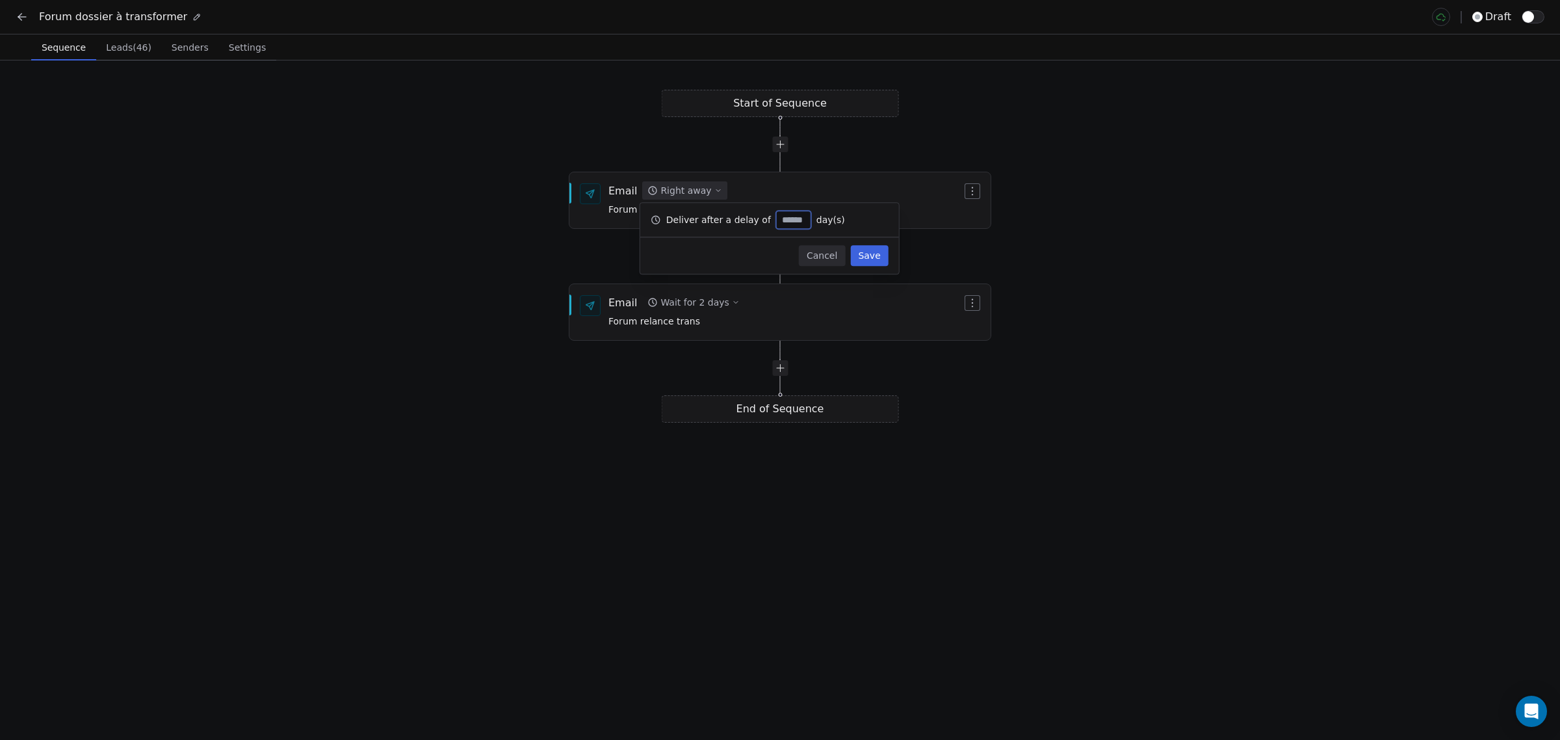
drag, startPoint x: 779, startPoint y: 222, endPoint x: 759, endPoint y: 221, distance: 19.5
click at [759, 221] on div "Deliver after a delay of * day(s)" at bounding box center [769, 220] width 259 height 34
type input "*"
click at [859, 252] on button "Save" at bounding box center [869, 255] width 38 height 21
click at [723, 196] on button "Wait for 1 day" at bounding box center [691, 190] width 98 height 18
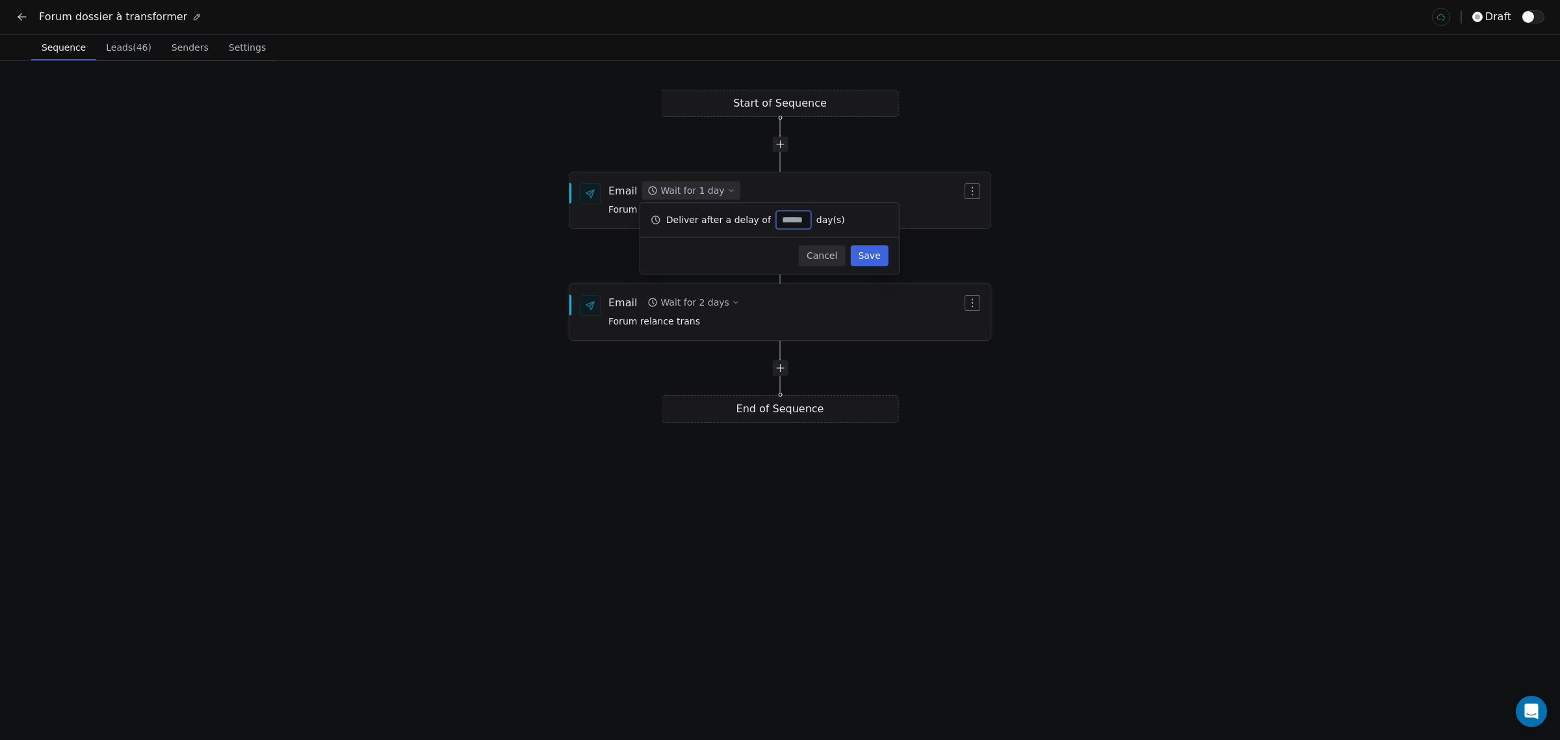
type input "*"
click at [876, 307] on div "Email Wait for 2 days Forum relance trans" at bounding box center [786, 312] width 354 height 34
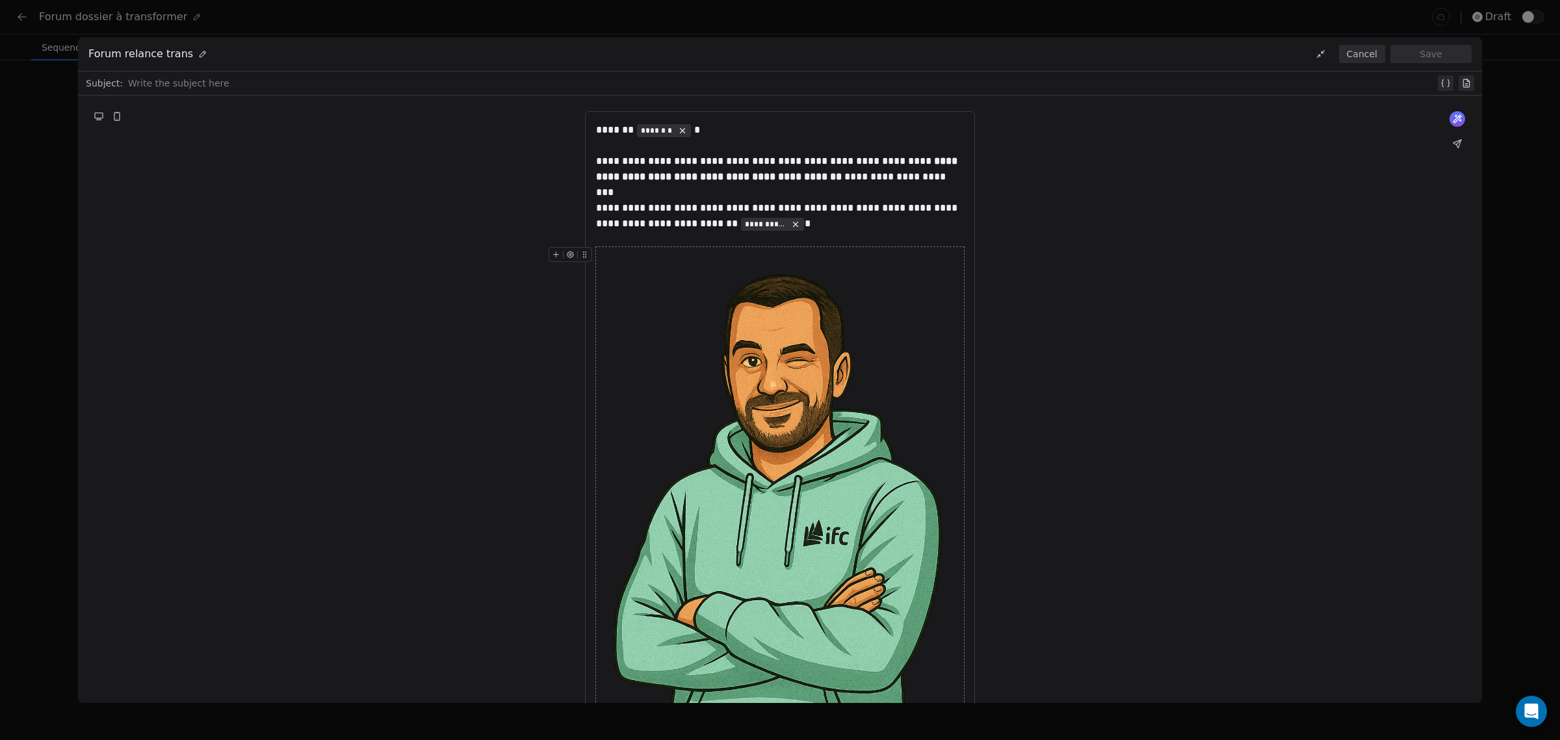
click at [1361, 50] on button "Cancel" at bounding box center [1362, 54] width 46 height 18
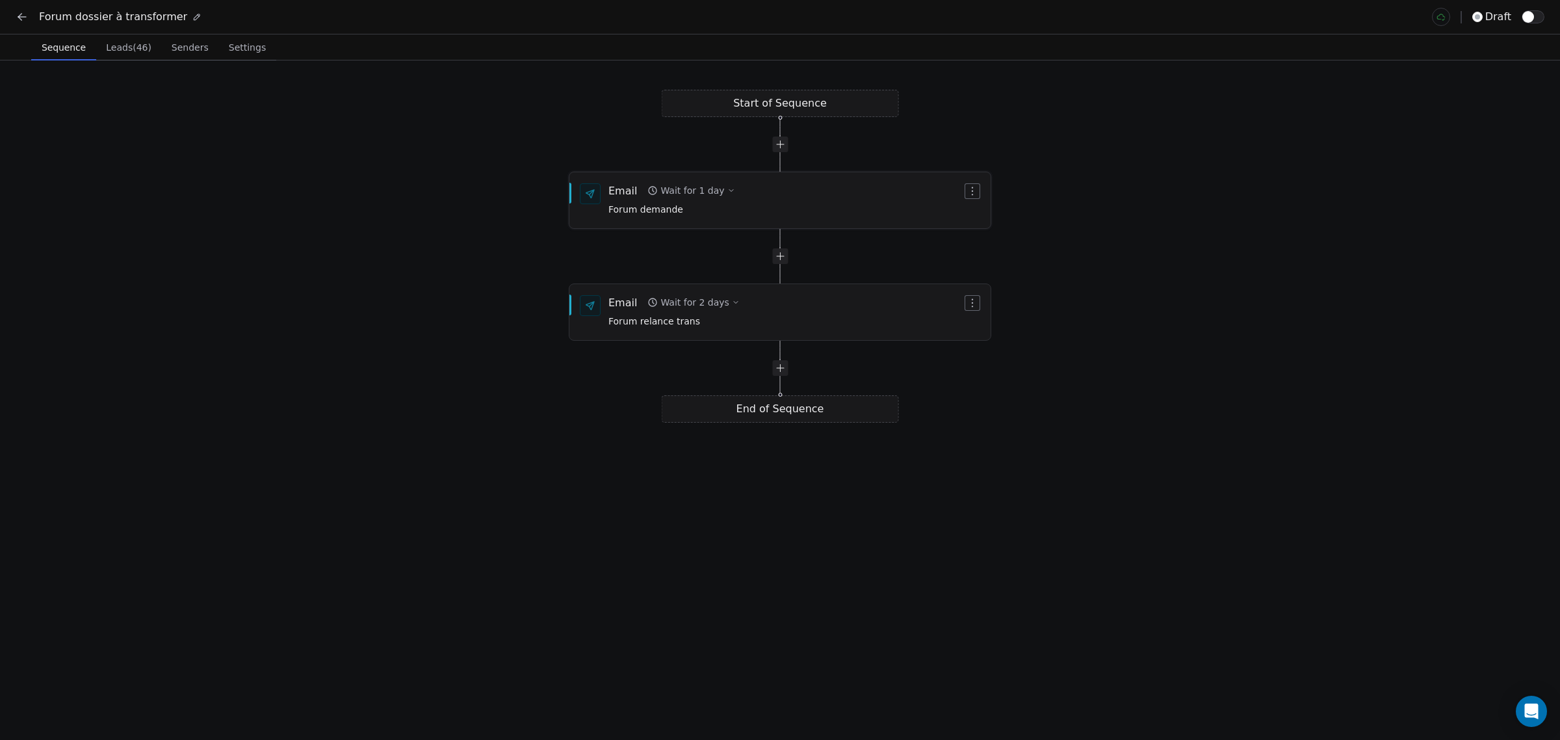
click at [709, 187] on div "Wait for 1 day" at bounding box center [693, 190] width 64 height 13
type input "*"
click at [865, 259] on button "Save" at bounding box center [869, 255] width 38 height 21
click at [1531, 18] on span "button" at bounding box center [1529, 17] width 12 height 12
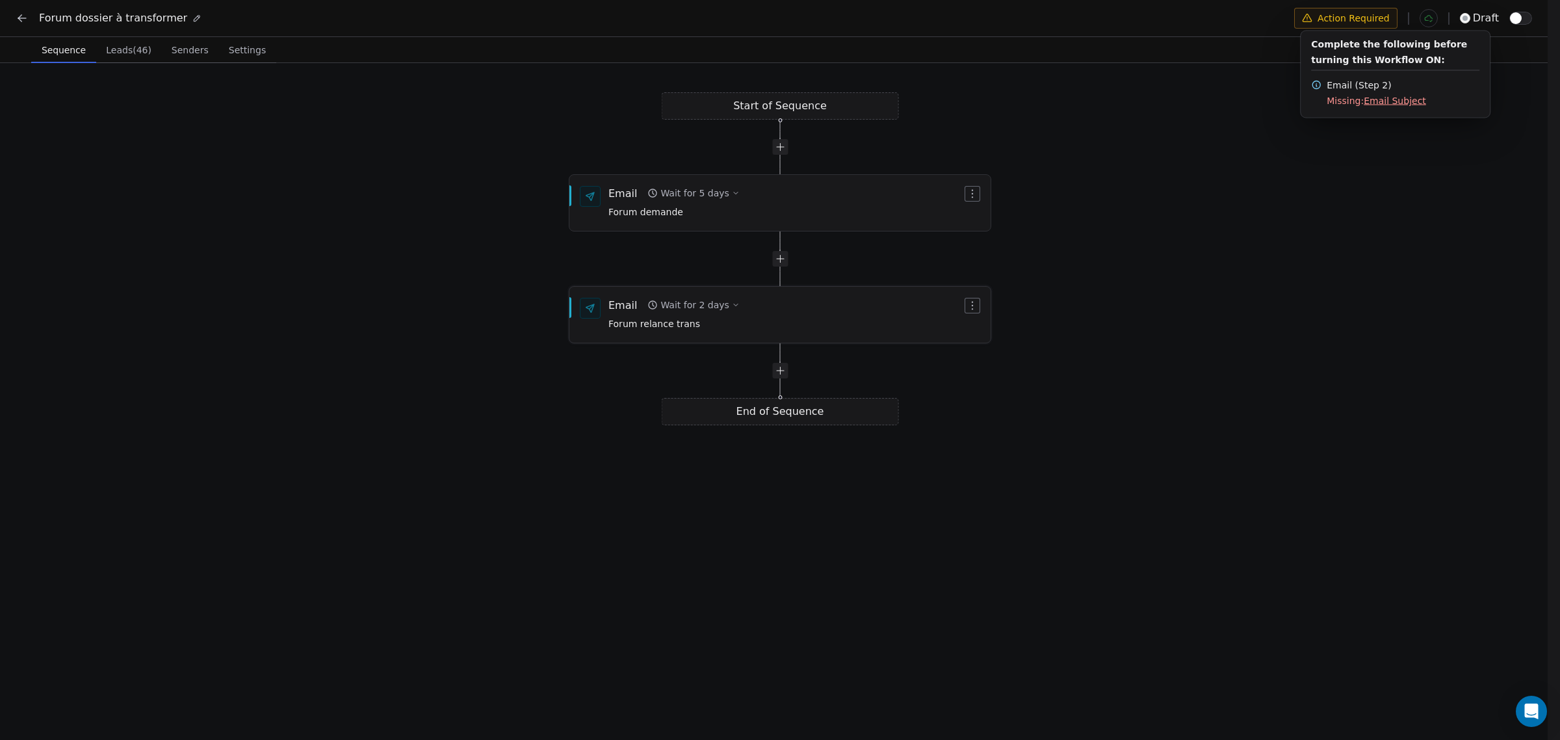
click at [853, 308] on div "Email Wait for 2 days Forum relance trans" at bounding box center [786, 315] width 354 height 34
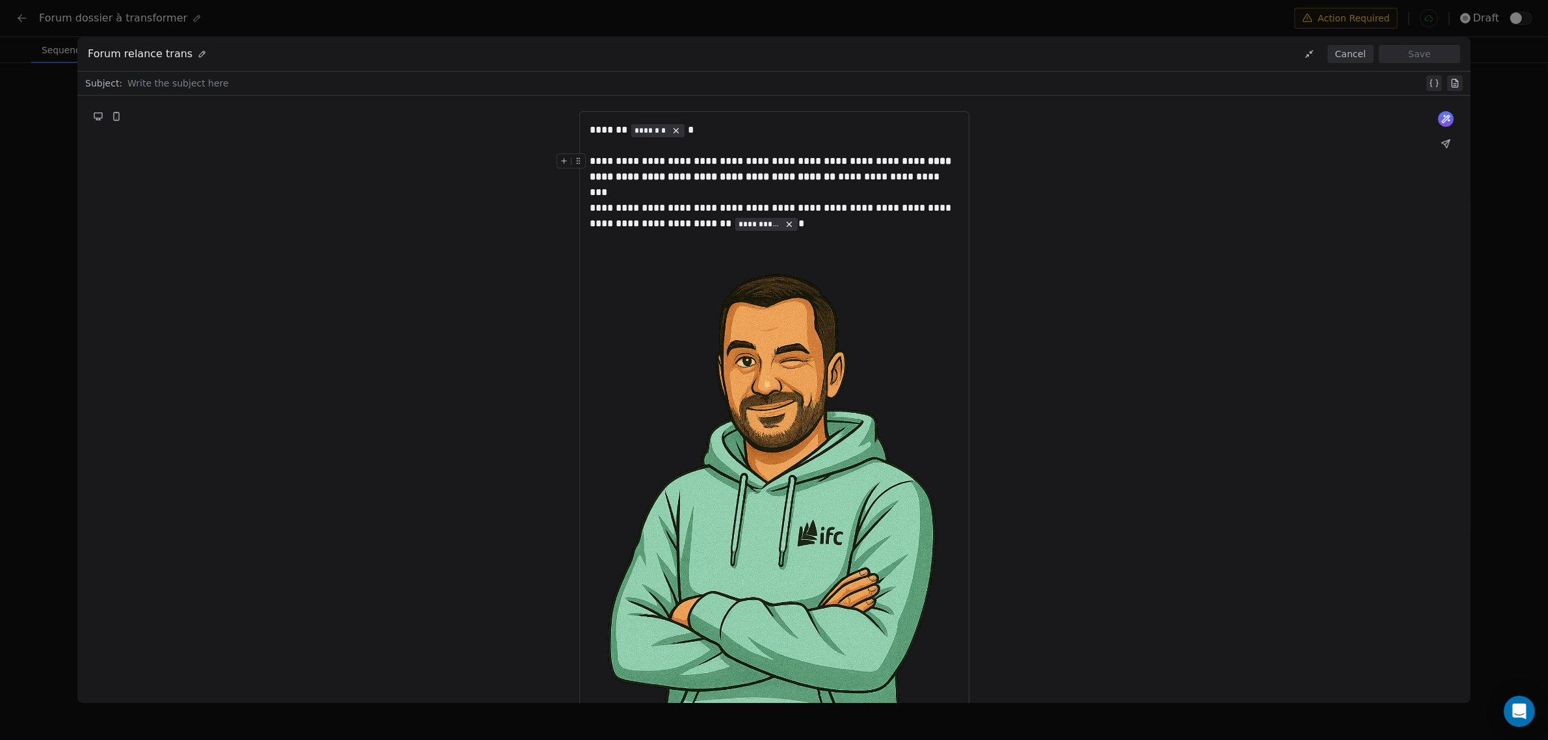
click at [1354, 52] on button "Cancel" at bounding box center [1351, 54] width 46 height 18
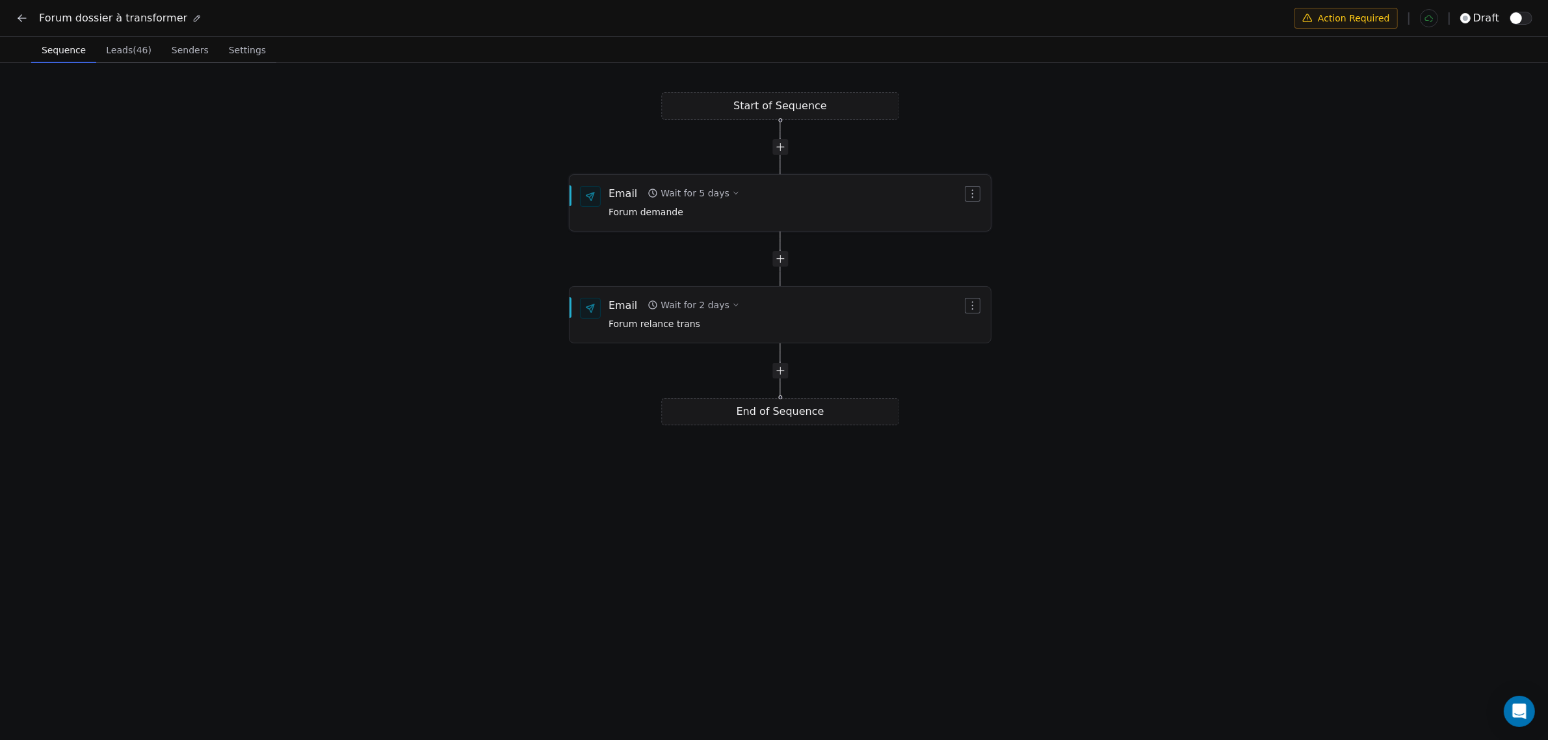
click at [671, 222] on div "Email Wait for 5 days Forum demande" at bounding box center [780, 203] width 421 height 55
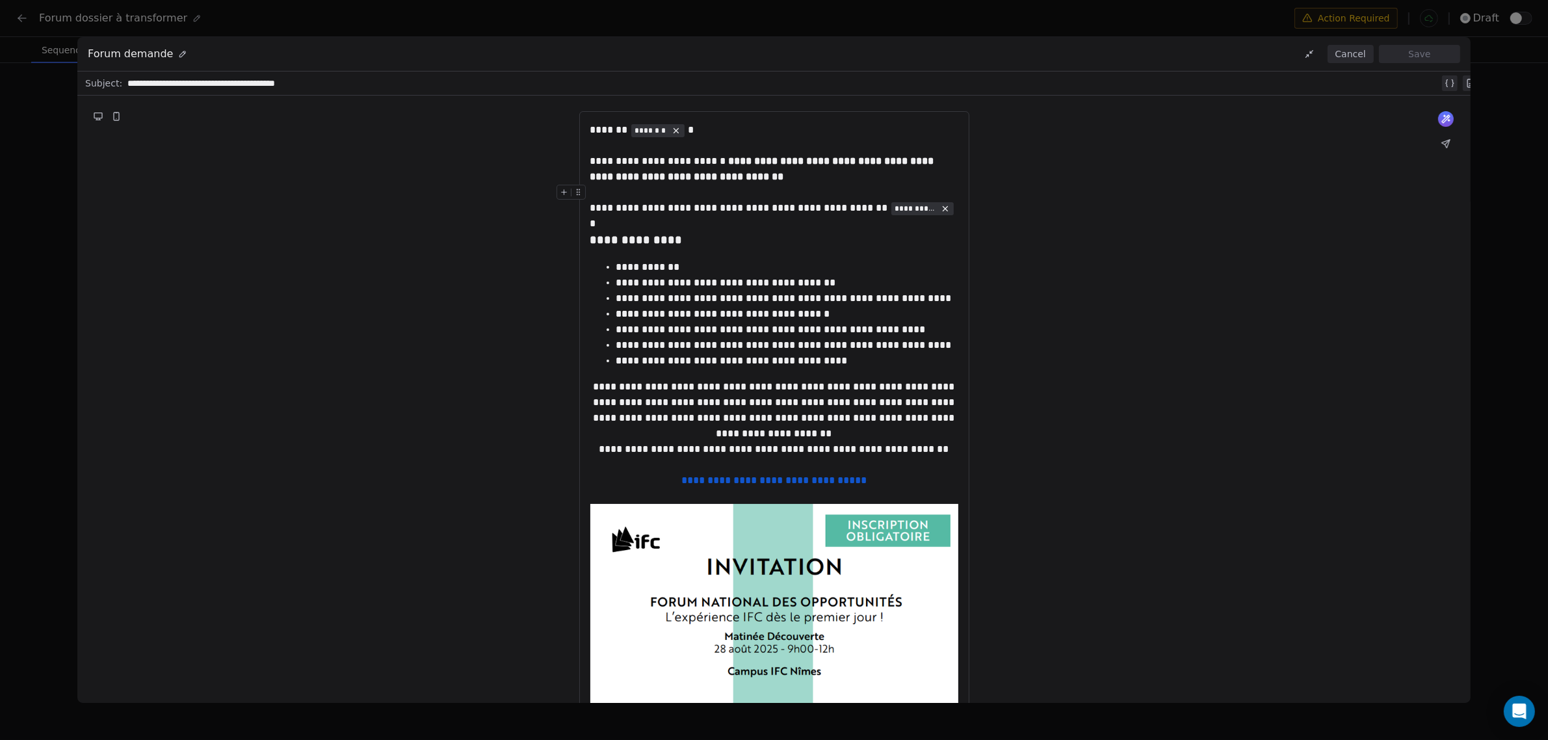
click at [127, 85] on div "**********" at bounding box center [783, 83] width 1312 height 16
copy div "**********"
click at [1348, 54] on button "Cancel" at bounding box center [1351, 54] width 46 height 18
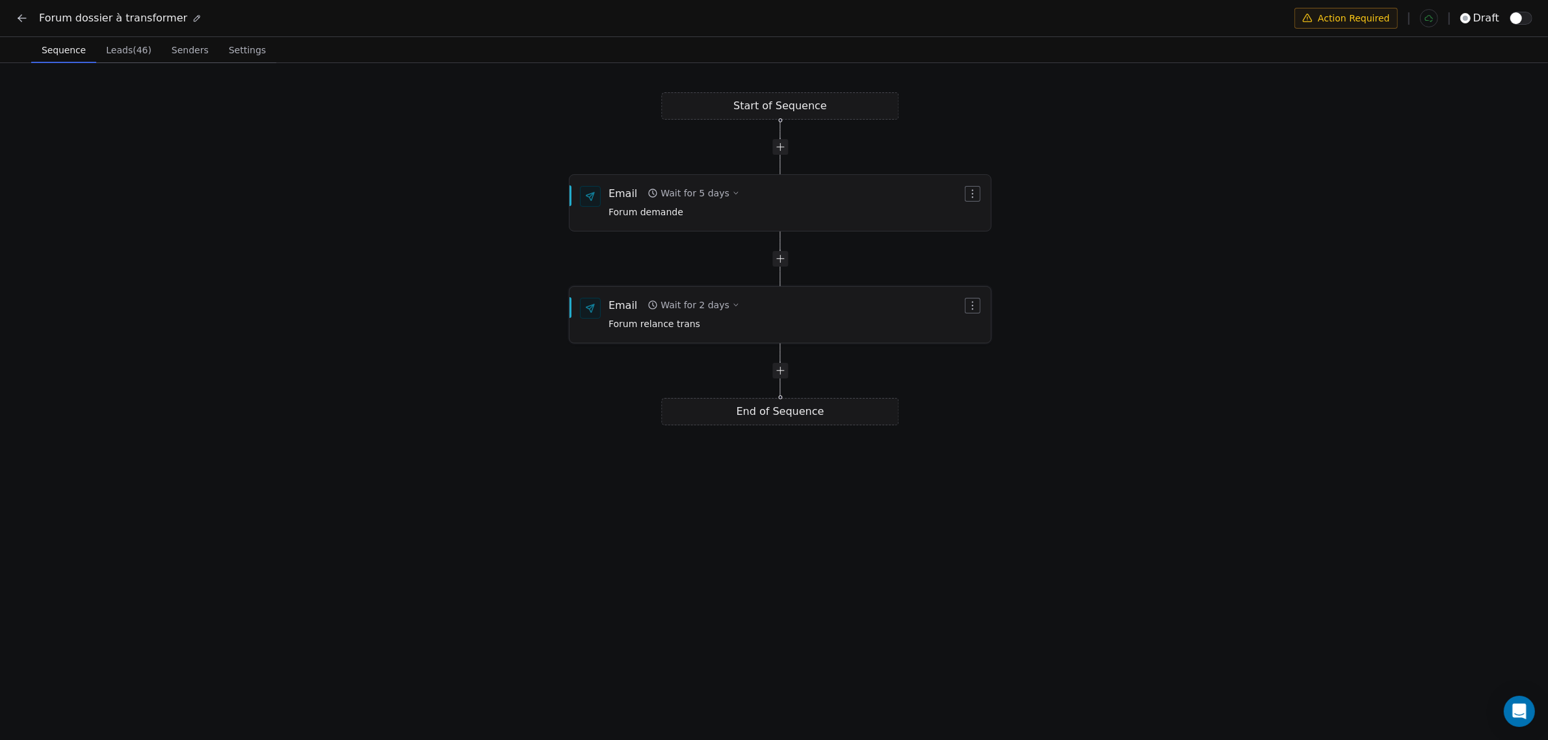
click at [800, 309] on div "Email Wait for 2 days Forum relance trans" at bounding box center [786, 315] width 354 height 34
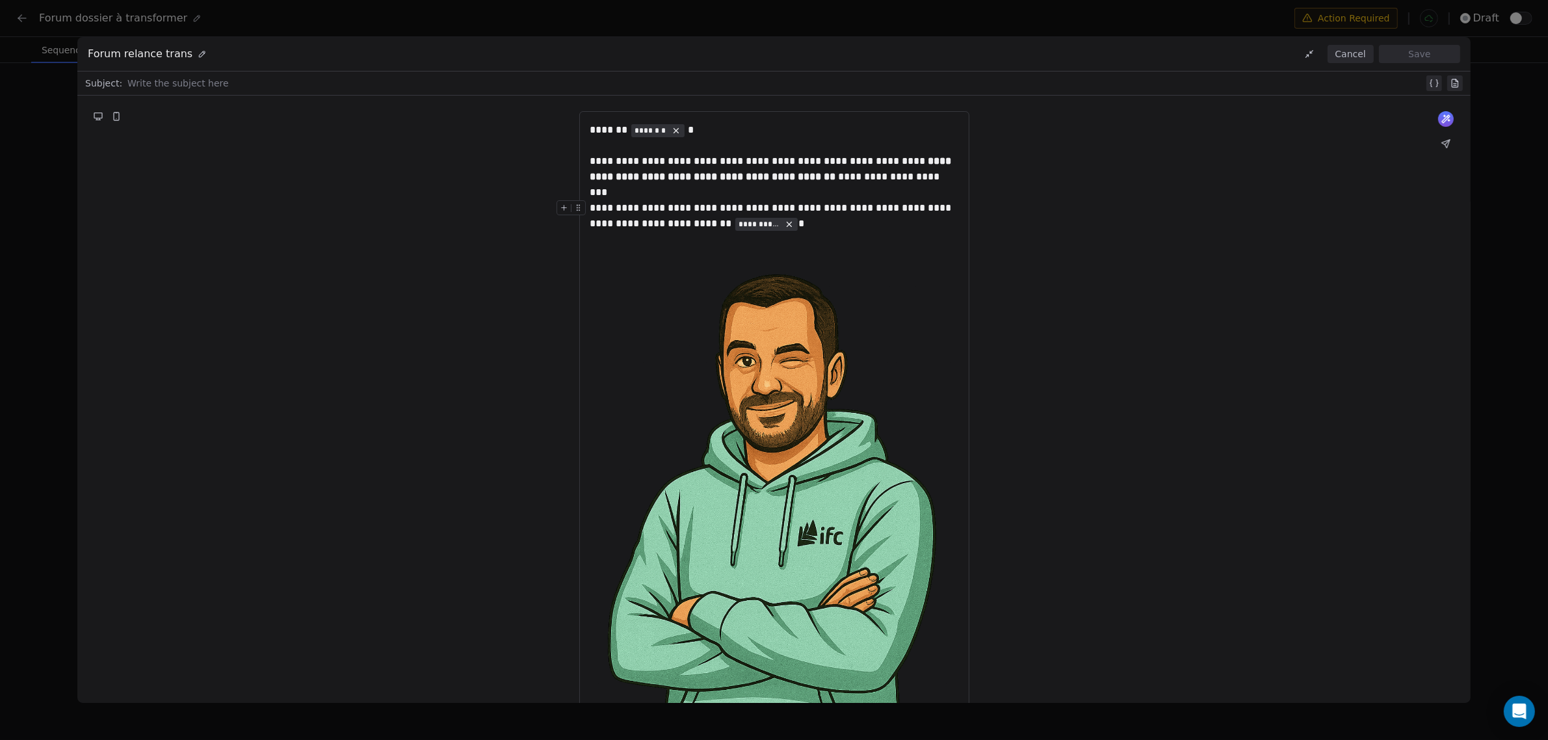
click at [153, 83] on div at bounding box center [775, 83] width 1296 height 16
paste div
click at [1434, 46] on button "Save" at bounding box center [1419, 54] width 81 height 18
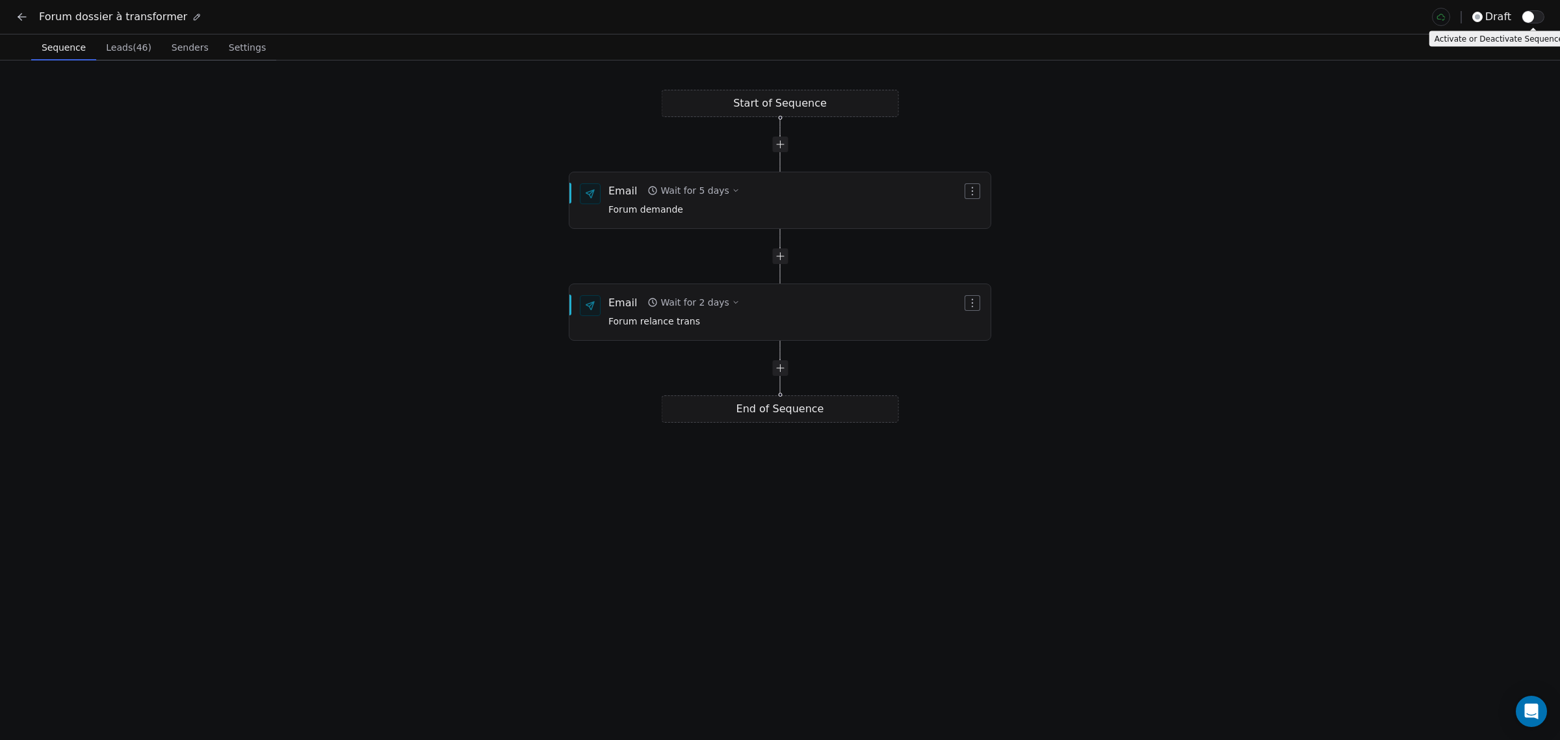
click at [1534, 17] on button "button" at bounding box center [1533, 16] width 23 height 13
click at [20, 23] on button at bounding box center [22, 17] width 18 height 18
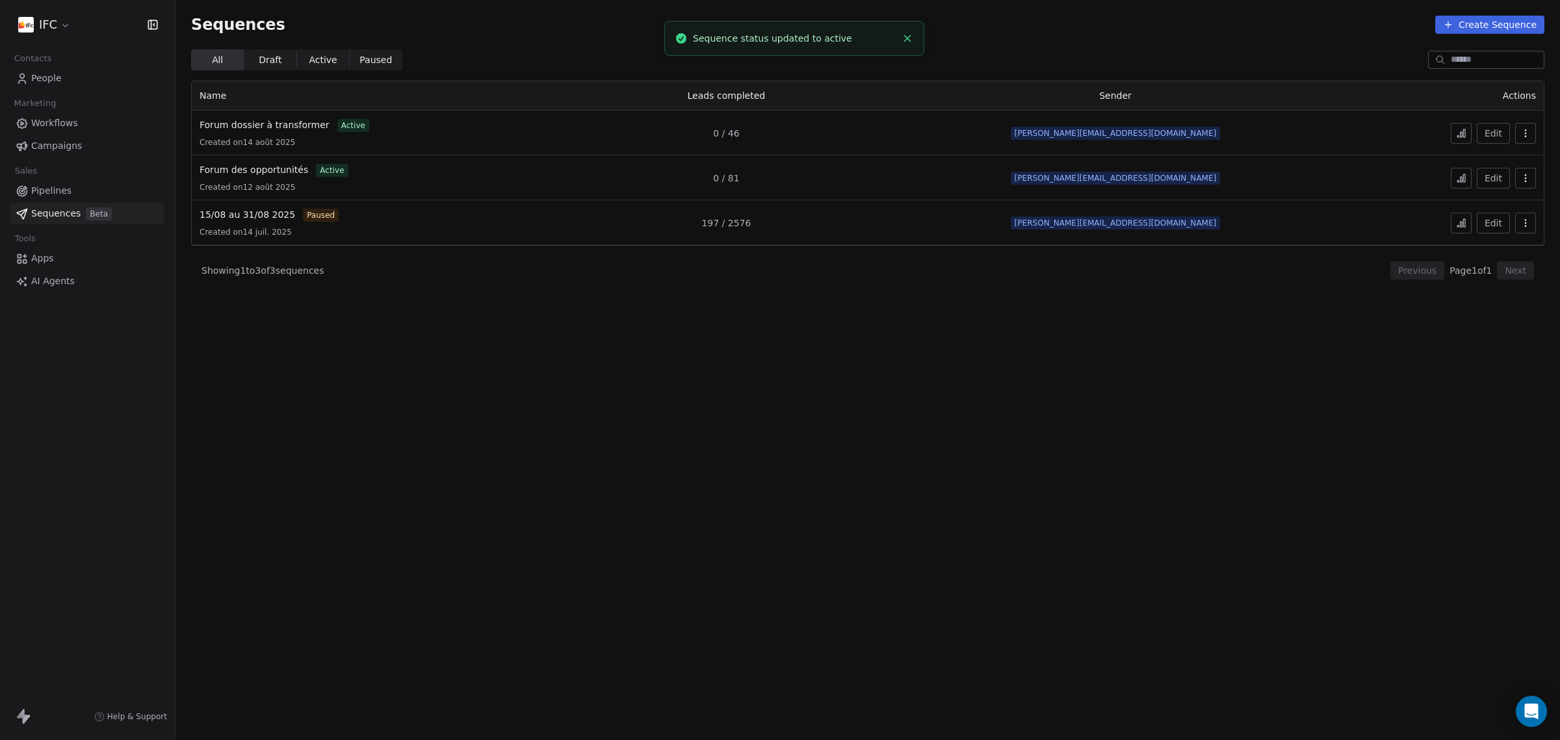
click at [523, 340] on section "Sequences Create Sequence All All Draft Draft Active Active Paused Paused Name …" at bounding box center [868, 370] width 1385 height 740
click at [978, 369] on section "Sequences Create Sequence All All Draft Draft Active Active Paused Paused Name …" at bounding box center [868, 370] width 1385 height 740
click at [605, 371] on section "Sequences Create Sequence All All Draft Draft Active Active Paused Paused Name …" at bounding box center [868, 370] width 1385 height 740
click at [811, 416] on section "Sequences Create Sequence All All Draft Draft Active Active Paused Paused Name …" at bounding box center [868, 370] width 1385 height 740
click at [1220, 367] on section "Sequences Create Sequence All All Draft Draft Active Active Paused Paused Name …" at bounding box center [868, 370] width 1385 height 740
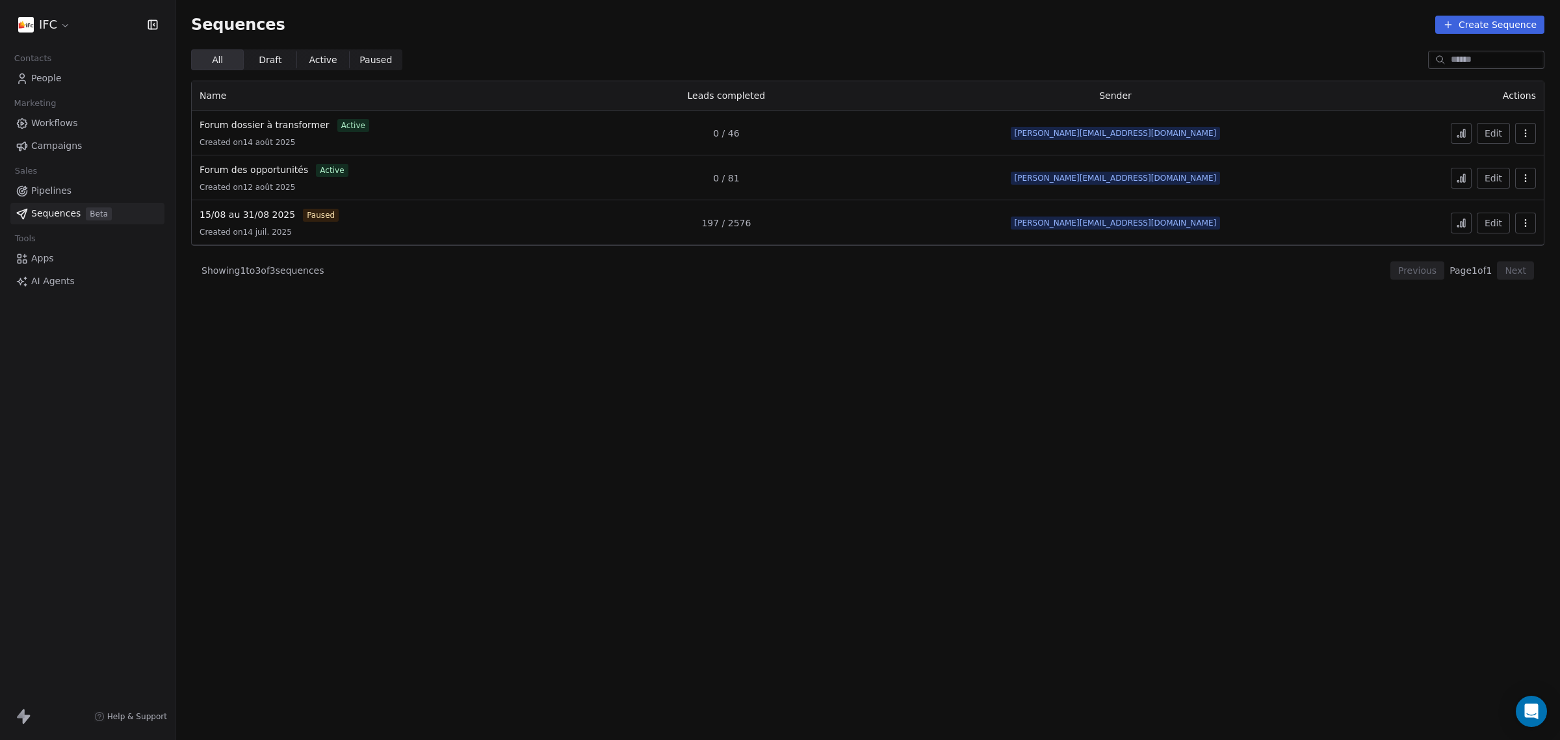
click at [25, 24] on html "IFC Contacts People Marketing Workflows Campaigns Sales Pipelines Sequences Bet…" at bounding box center [780, 370] width 1560 height 740
click at [879, 415] on html "IFC Contacts People Marketing Workflows Campaigns Sales Pipelines Sequences Bet…" at bounding box center [780, 370] width 1560 height 740
click at [634, 491] on section "Sequences Create Sequence All All Draft Draft Active Active Paused Paused Name …" at bounding box center [868, 370] width 1385 height 740
click at [53, 73] on span "People" at bounding box center [46, 79] width 31 height 14
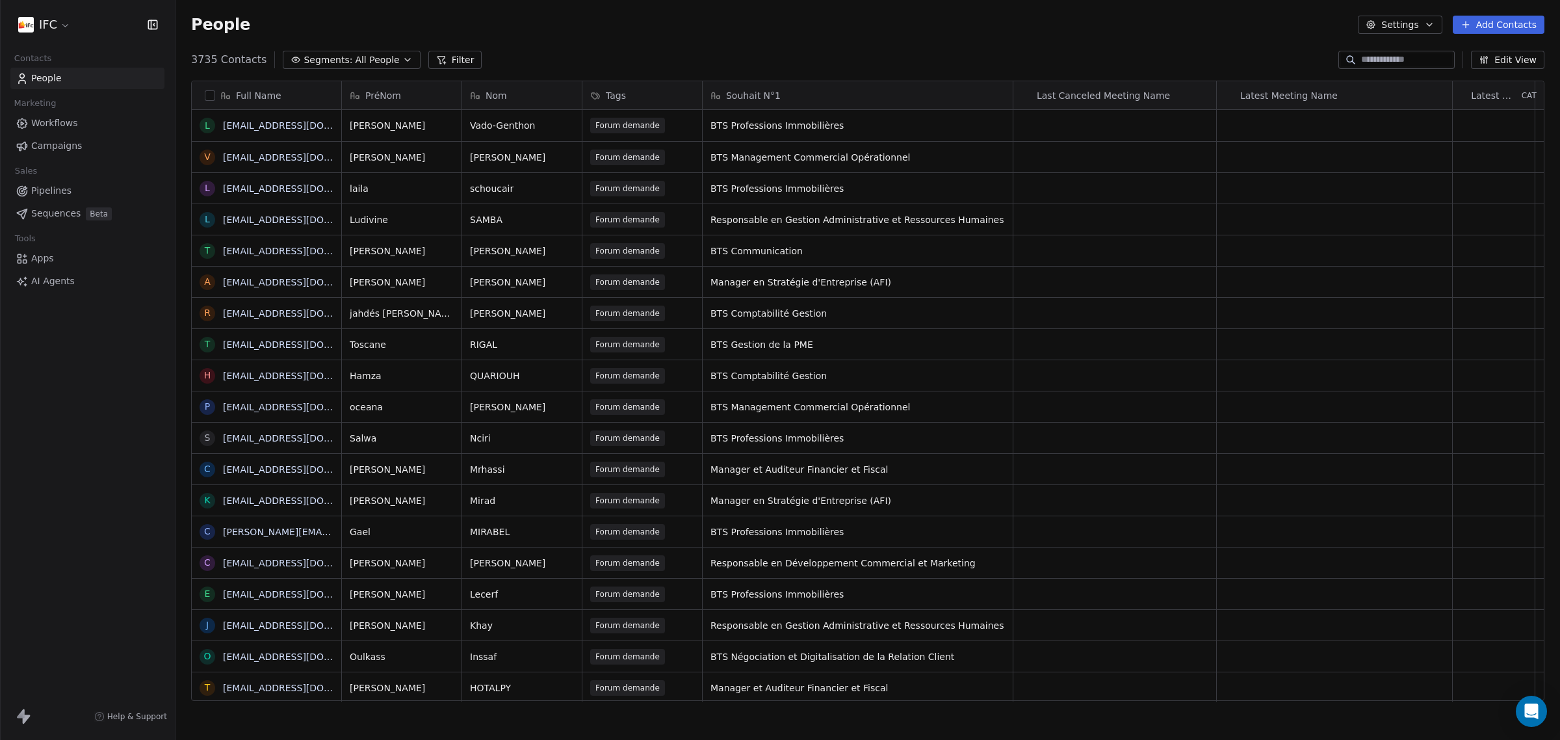
scroll to position [638, 1372]
click at [1298, 49] on div "3735 Contacts Segments: All People Filter Edit View" at bounding box center [868, 59] width 1385 height 21
